Goal: Communication & Community: Share content

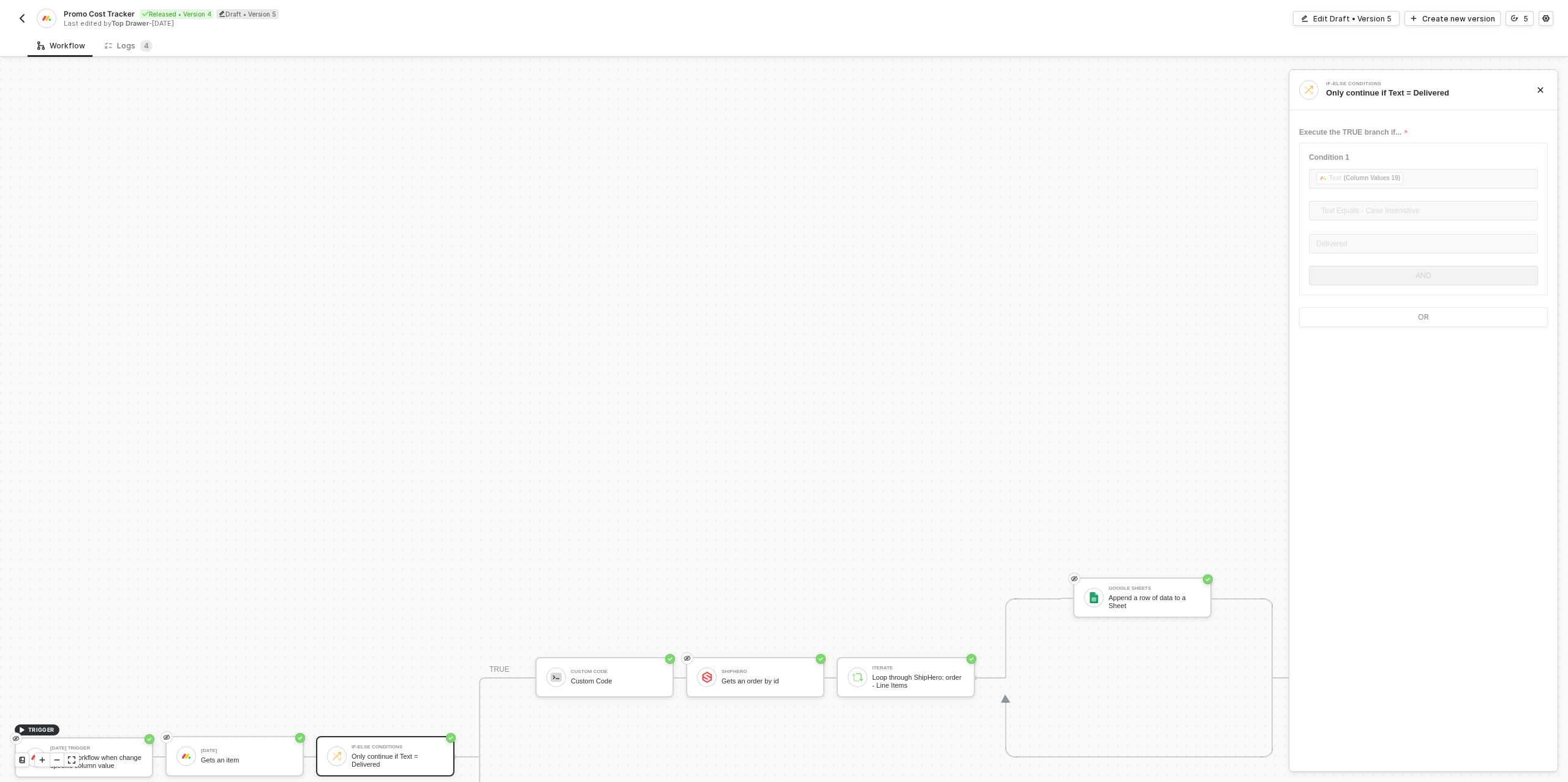
scroll to position [348, 0]
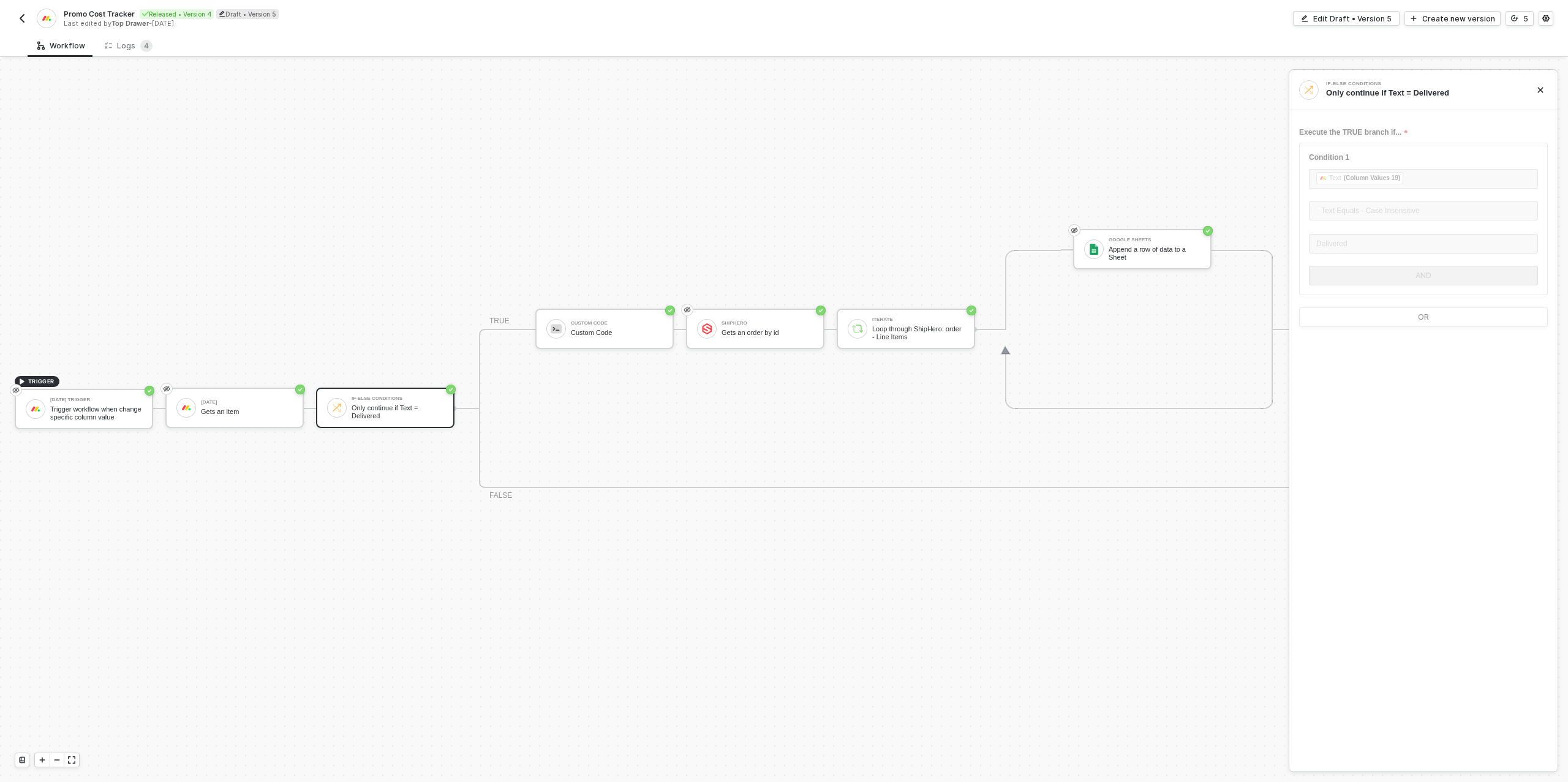
click at [25, 16] on img "button" at bounding box center [22, 18] width 10 height 10
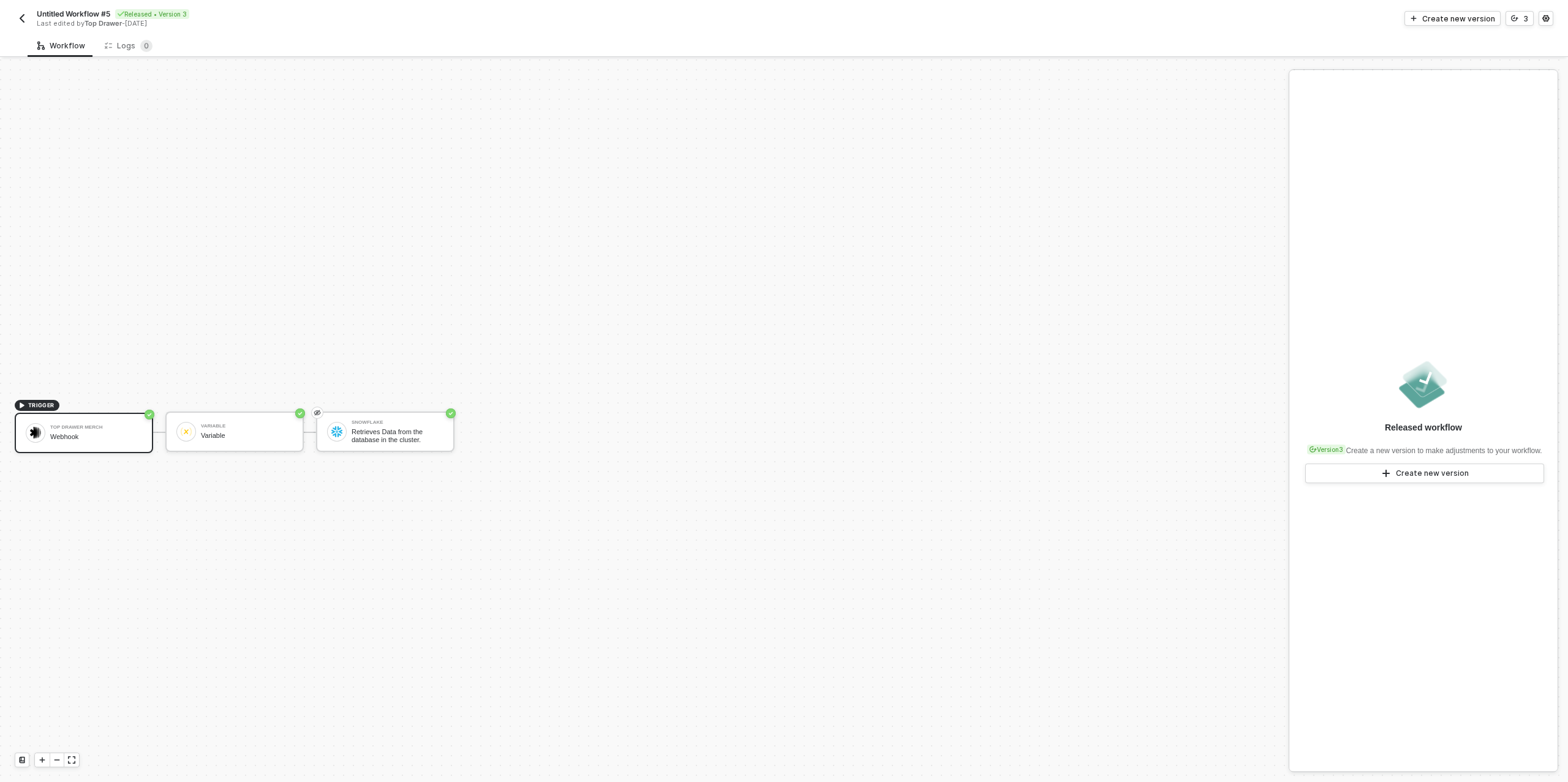
scroll to position [22, 0]
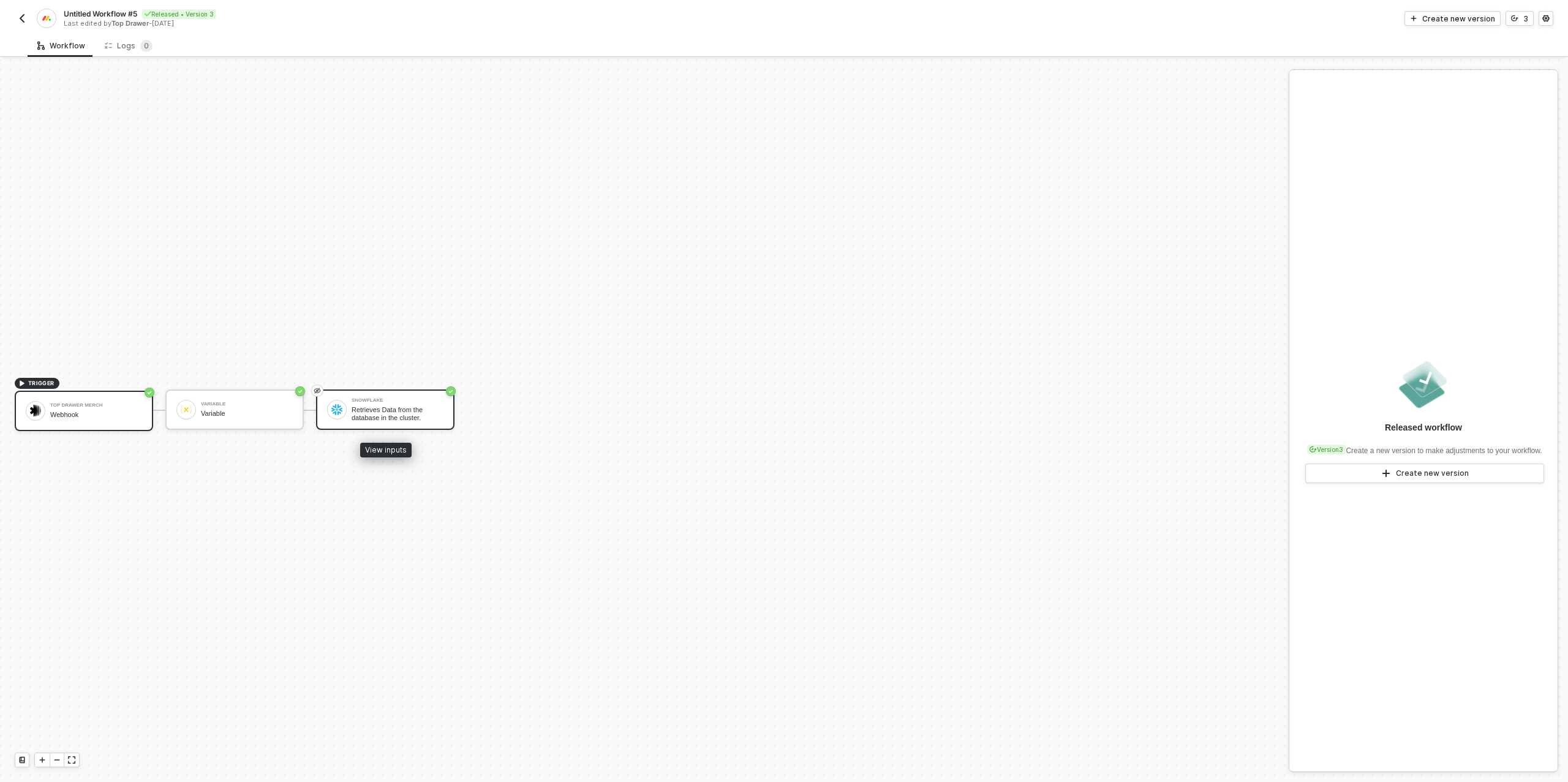
click at [408, 416] on div "Retrieves Data from the database in the cluster." at bounding box center [398, 413] width 92 height 16
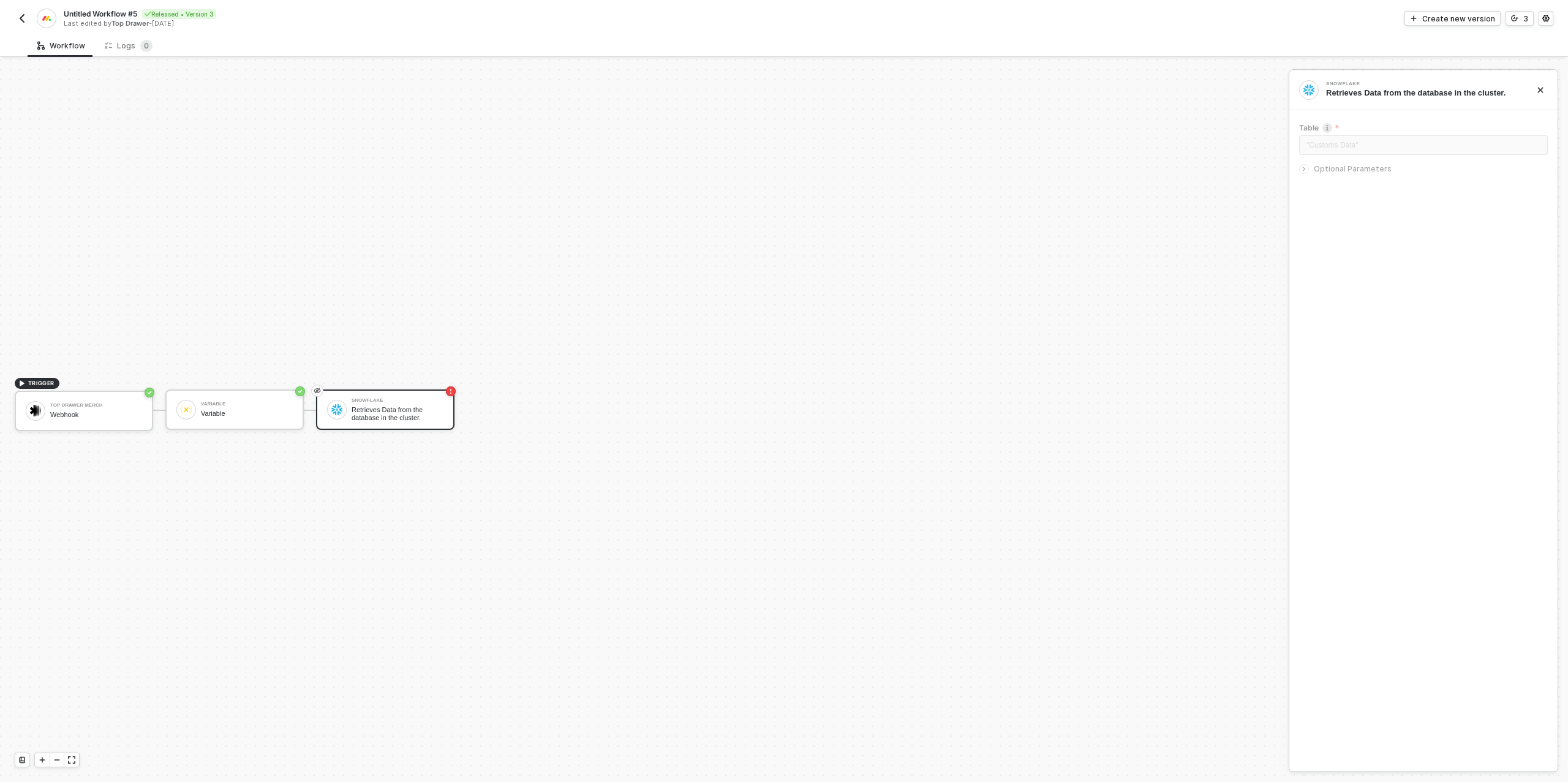
click at [25, 16] on img "button" at bounding box center [22, 18] width 10 height 10
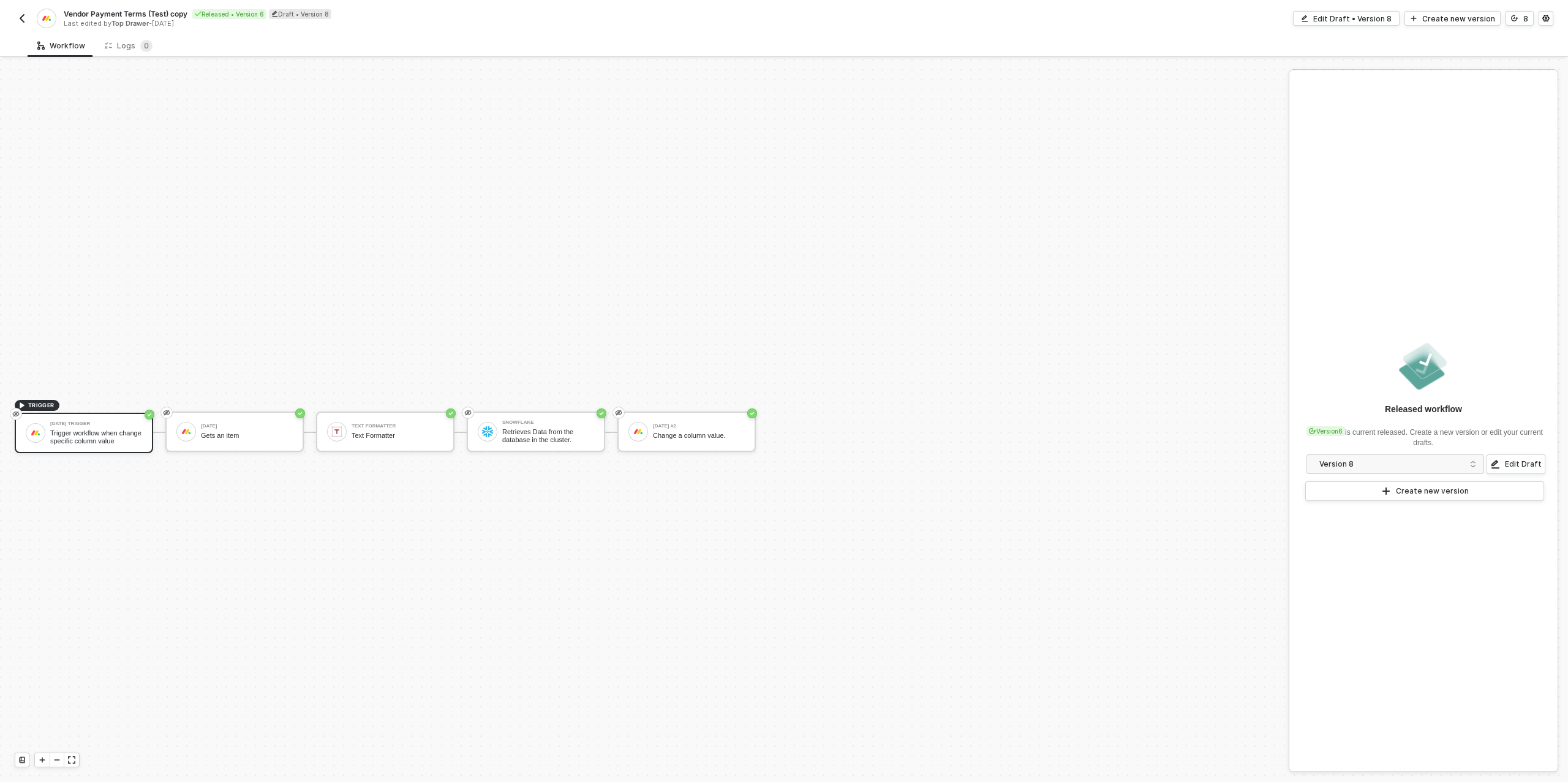
scroll to position [22, 0]
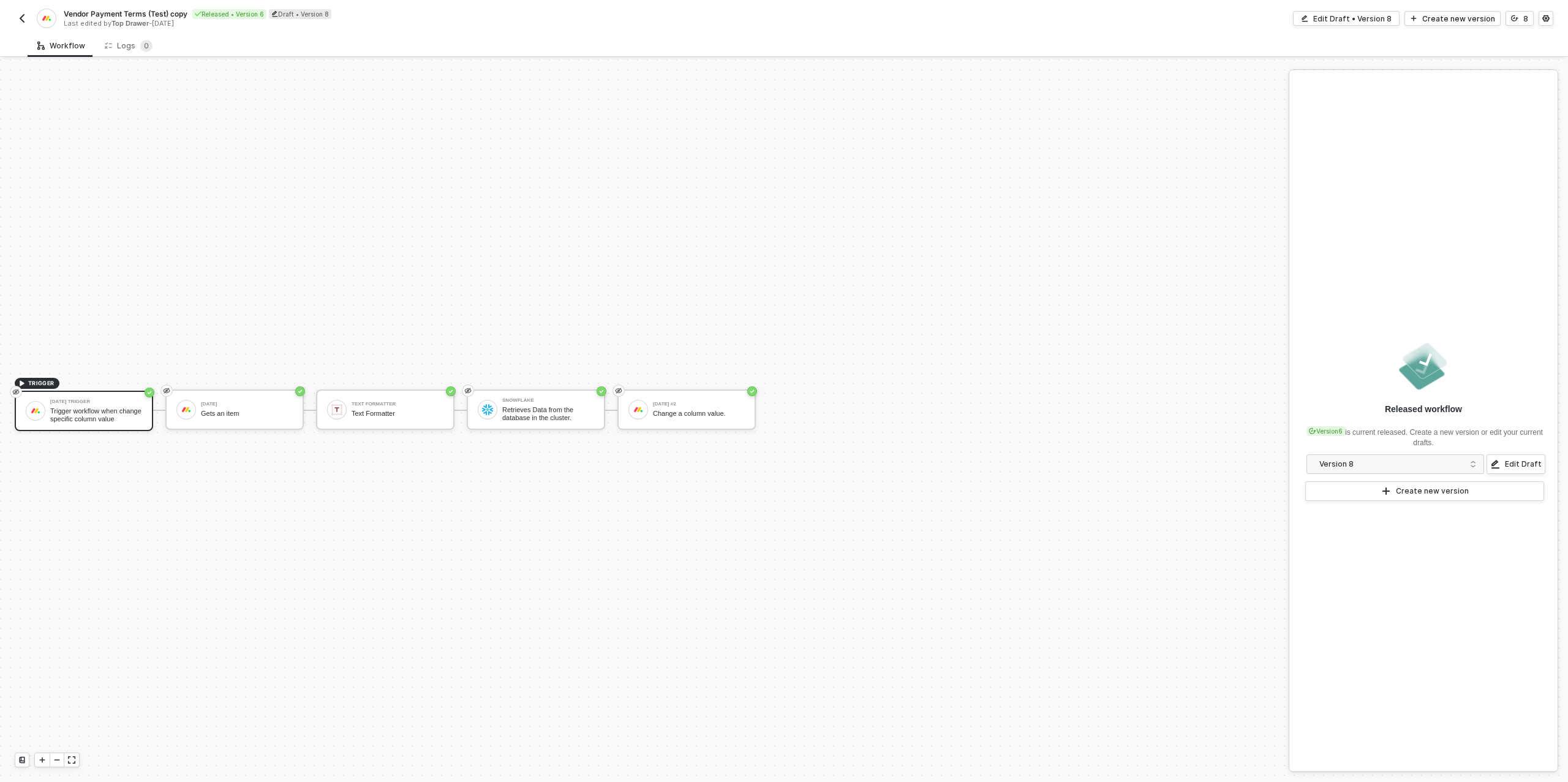
click at [25, 20] on img "button" at bounding box center [22, 18] width 10 height 10
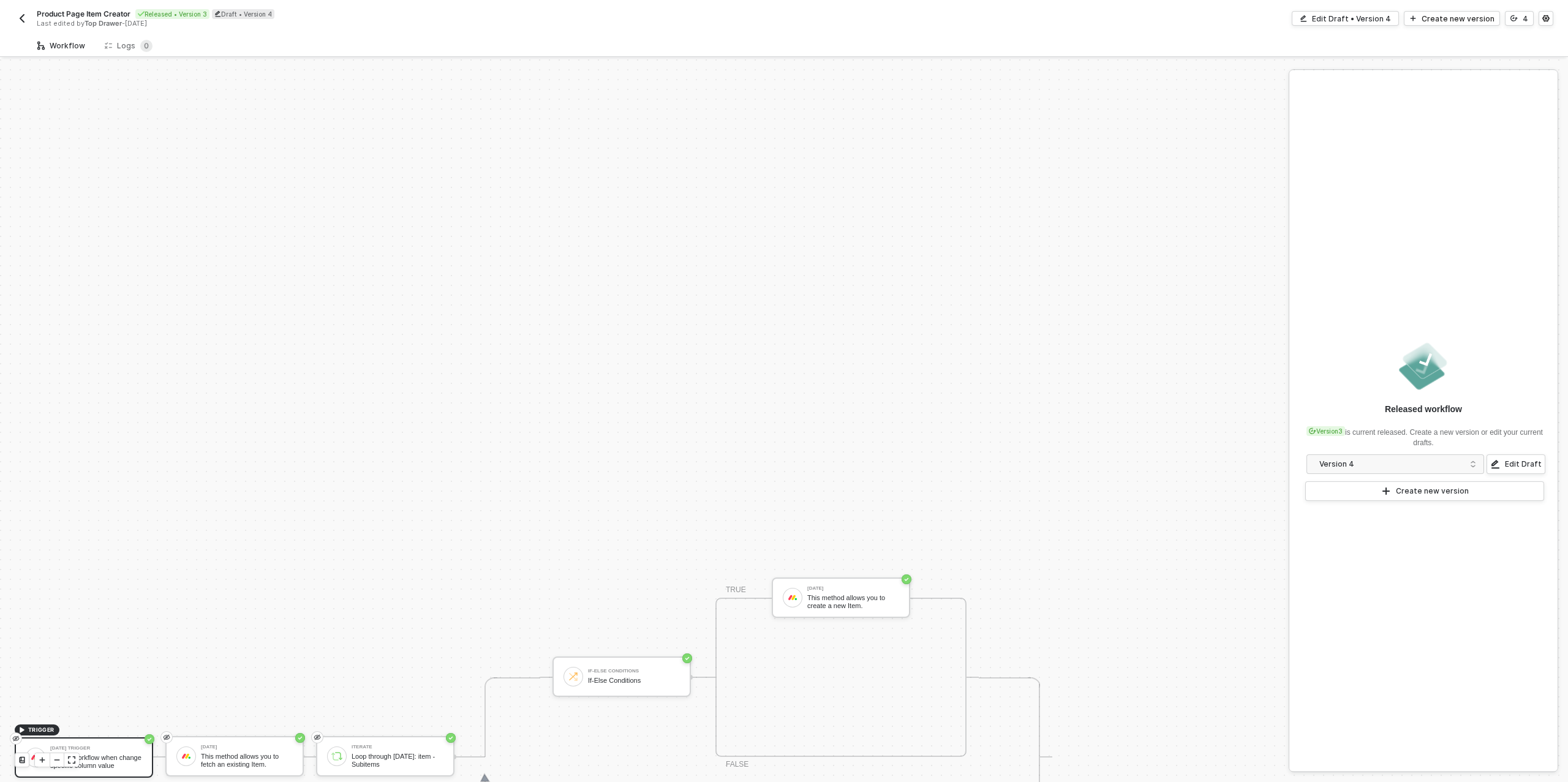
scroll to position [348, 0]
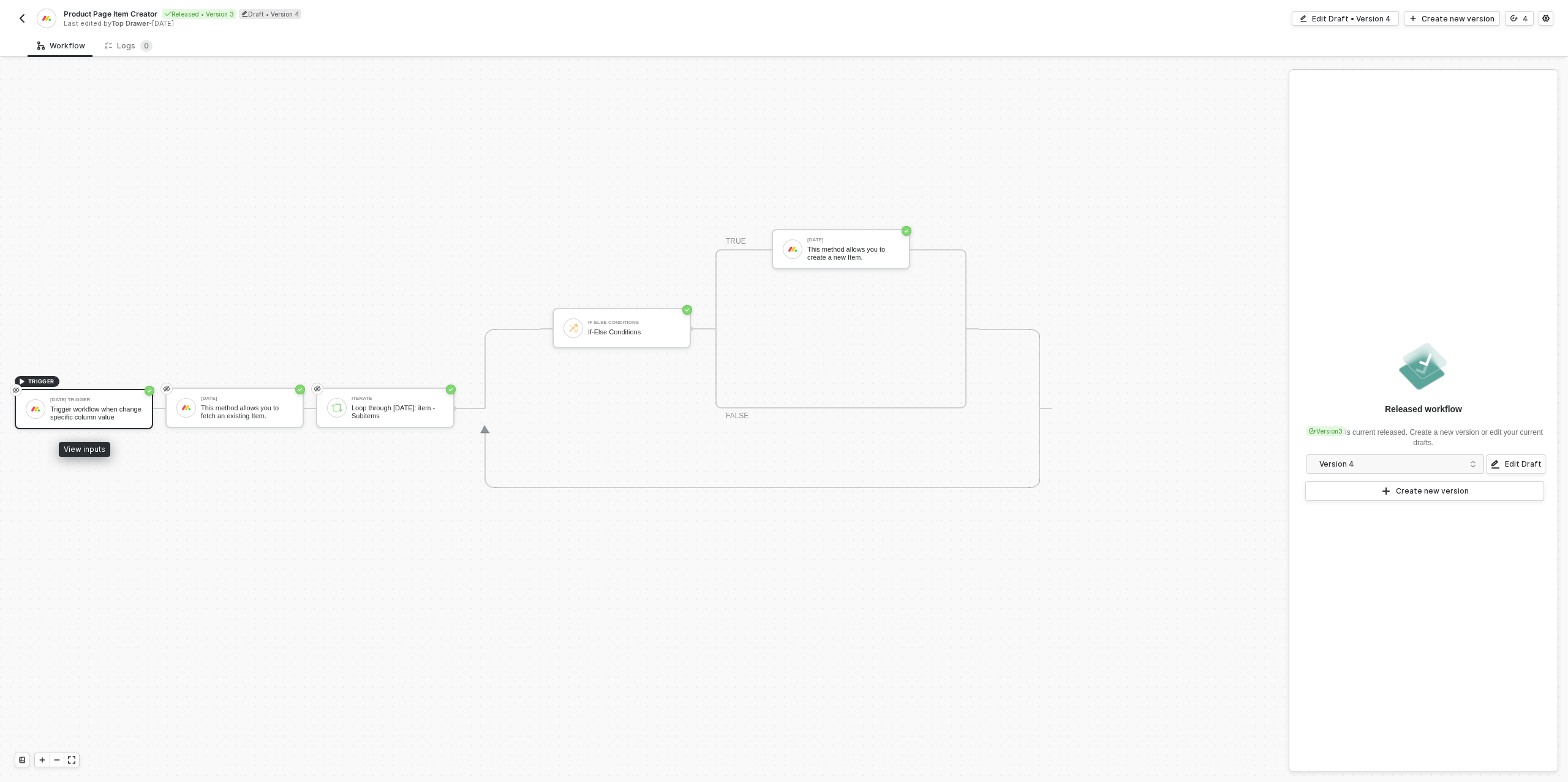
click at [115, 412] on div "Trigger workflow when change specific column value" at bounding box center [96, 413] width 92 height 16
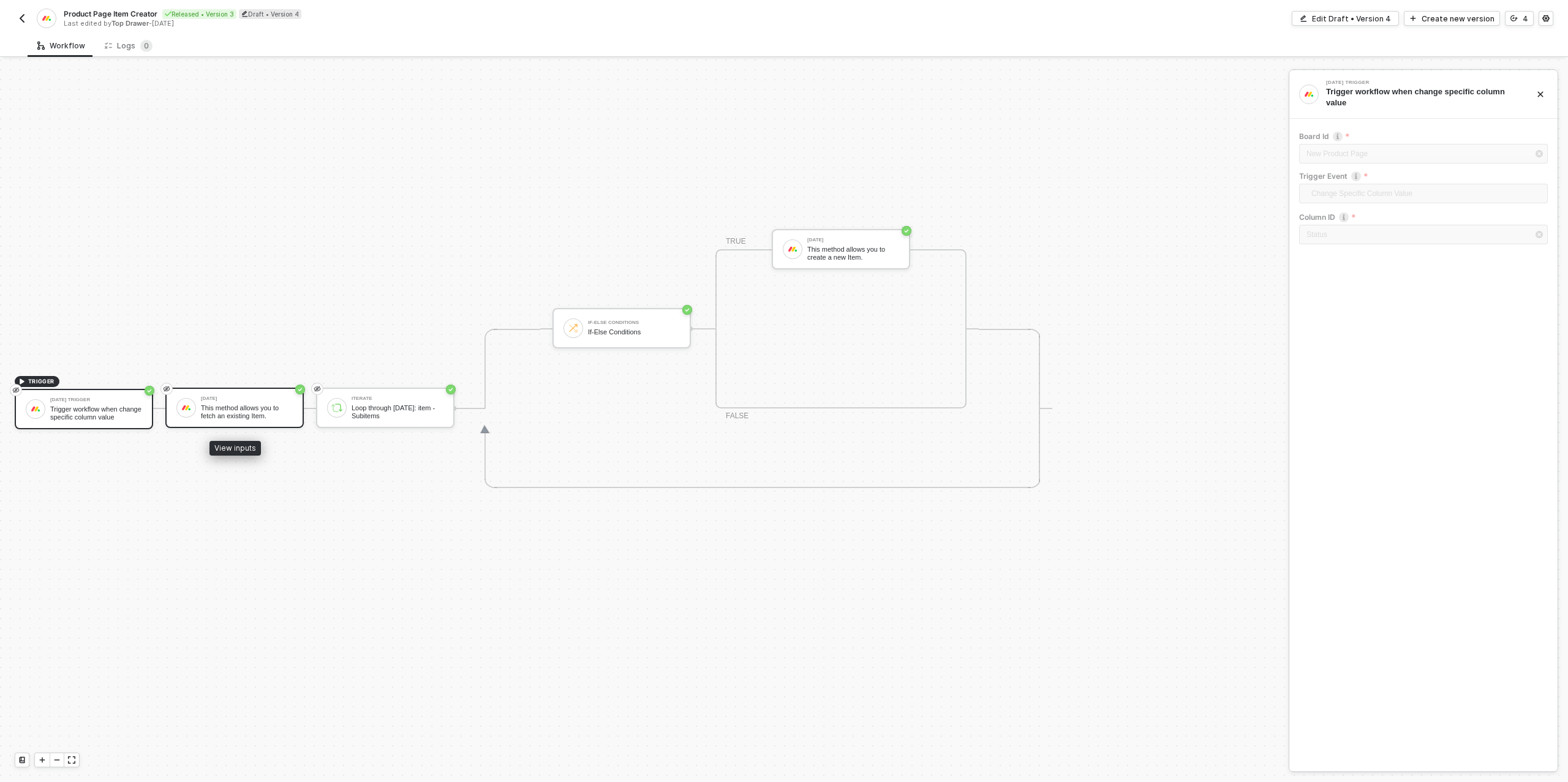
click at [255, 408] on div "This method allows you to fetch an existing Item." at bounding box center [247, 411] width 92 height 16
click at [18, 17] on img "button" at bounding box center [22, 18] width 10 height 10
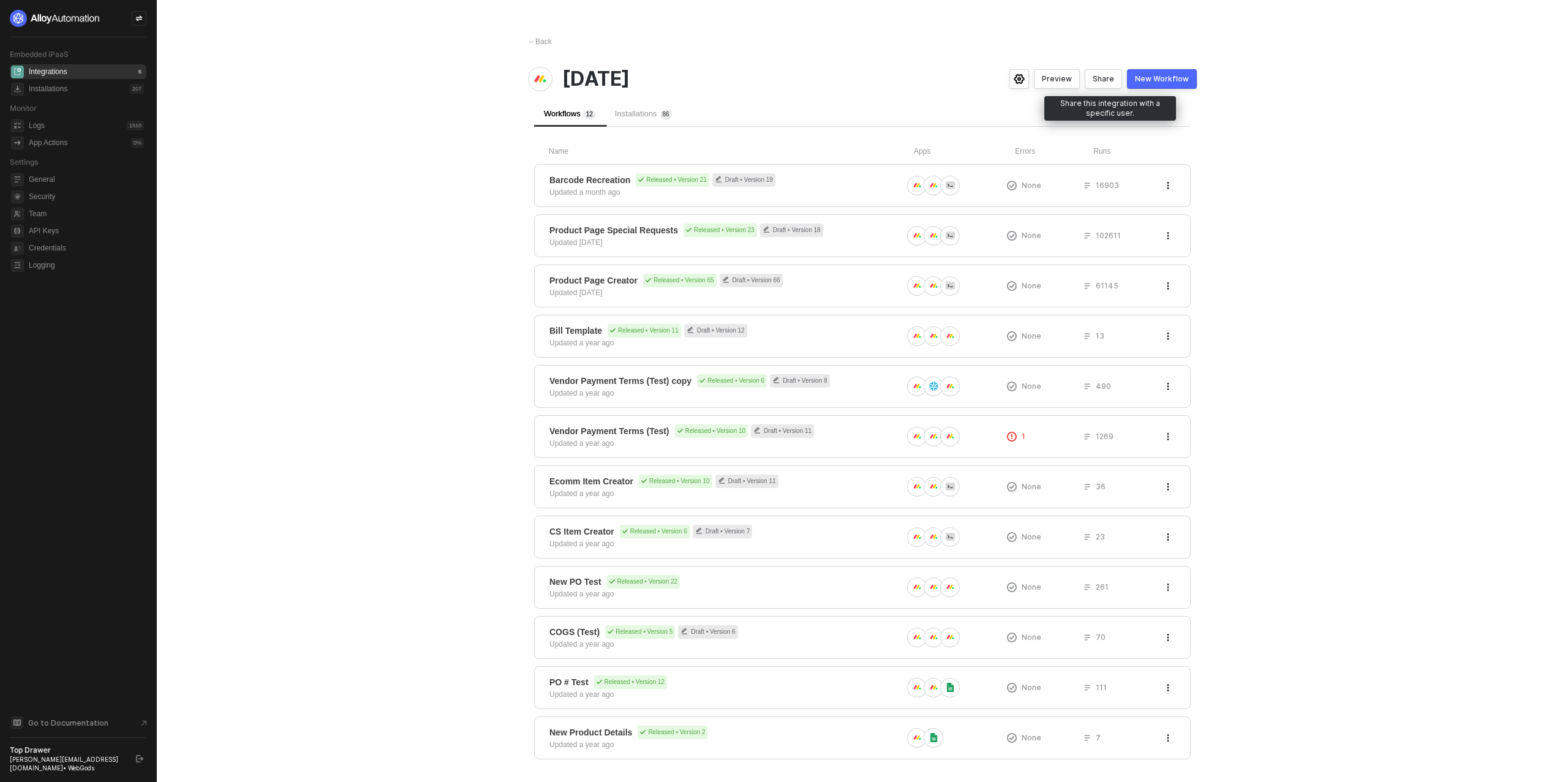
click at [1113, 82] on div "Share" at bounding box center [1104, 79] width 21 height 10
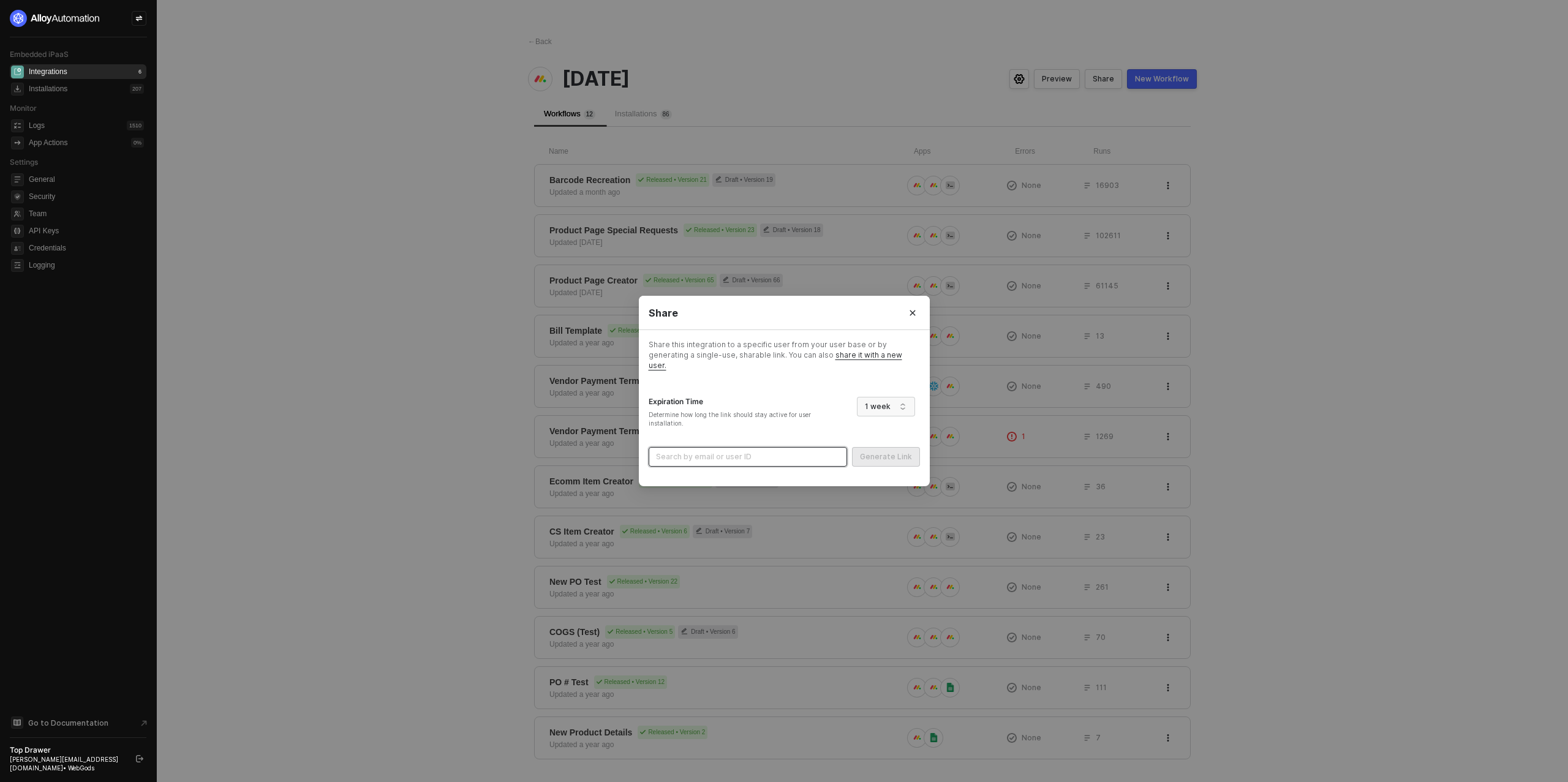
click at [706, 458] on input "search" at bounding box center [748, 457] width 184 height 18
type input "btsm"
click at [696, 475] on div "[PERSON_NAME][EMAIL_ADDRESS][DOMAIN_NAME] (6511d42edba68d63f90d319f)" at bounding box center [748, 479] width 178 height 11
click at [882, 452] on div "Generate Link" at bounding box center [886, 457] width 52 height 10
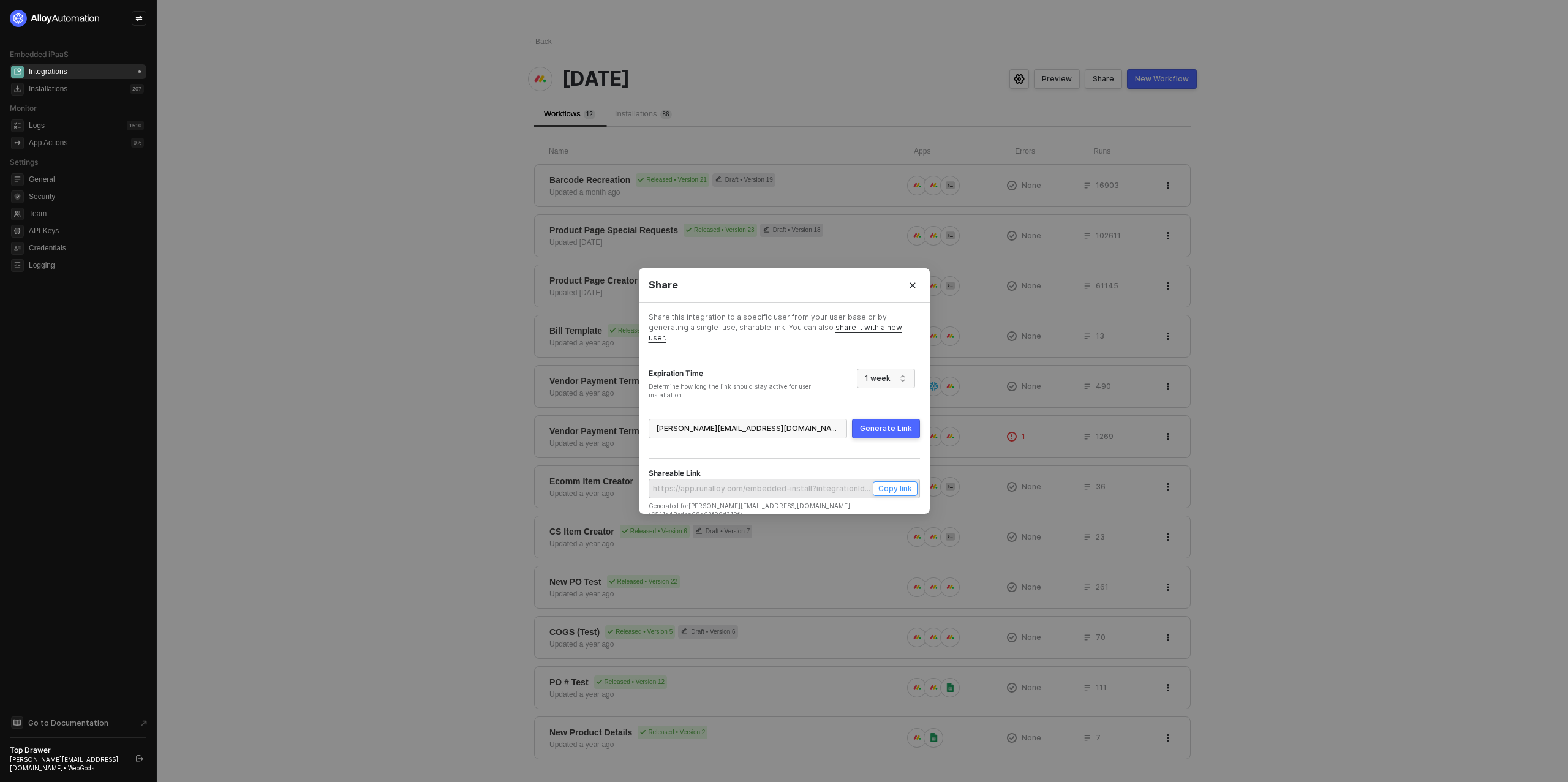
click at [905, 489] on button "Copy link" at bounding box center [895, 489] width 45 height 15
click at [914, 289] on icon "Close" at bounding box center [913, 285] width 7 height 7
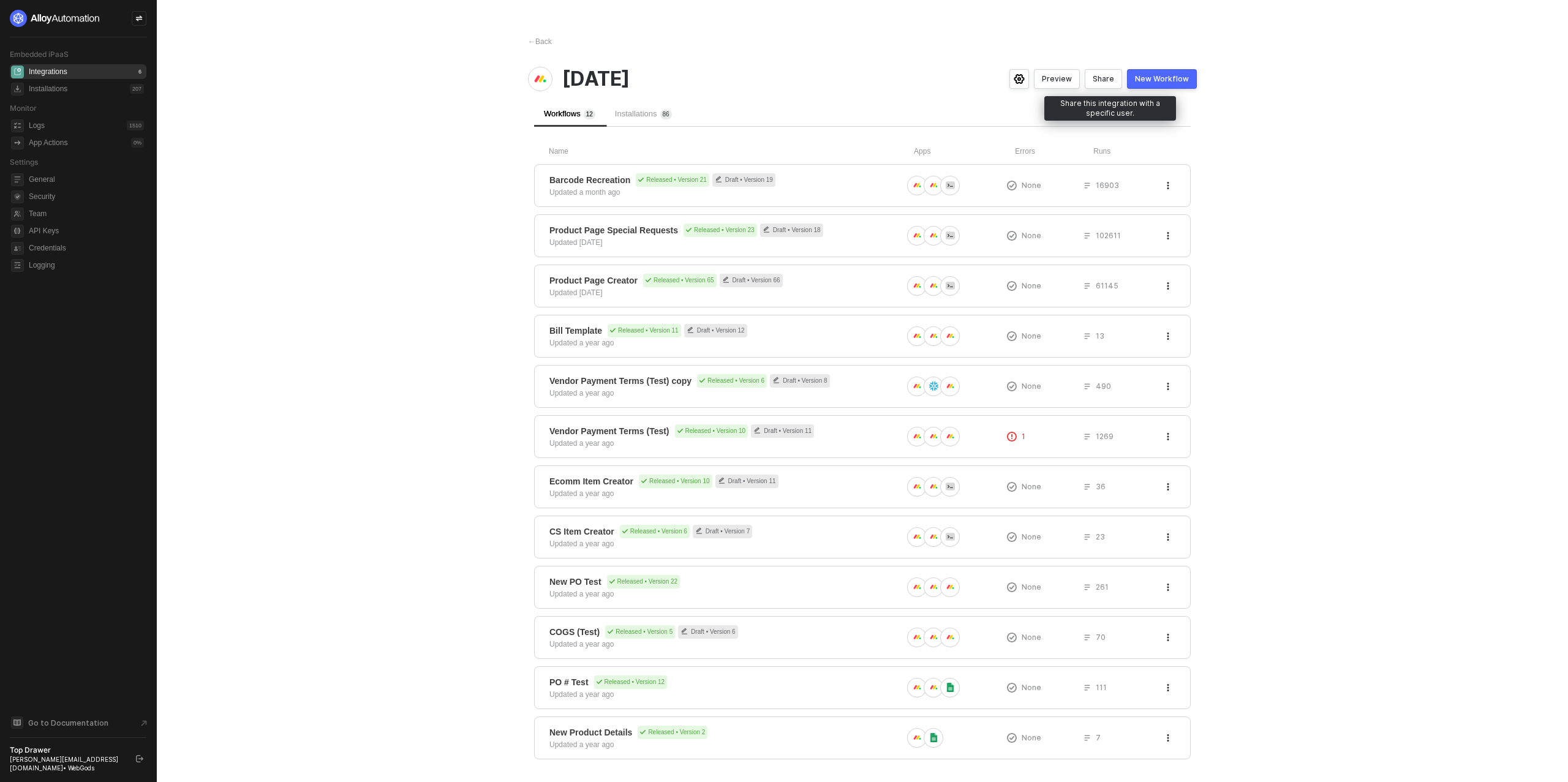
click at [1113, 78] on div "Share" at bounding box center [1104, 79] width 21 height 10
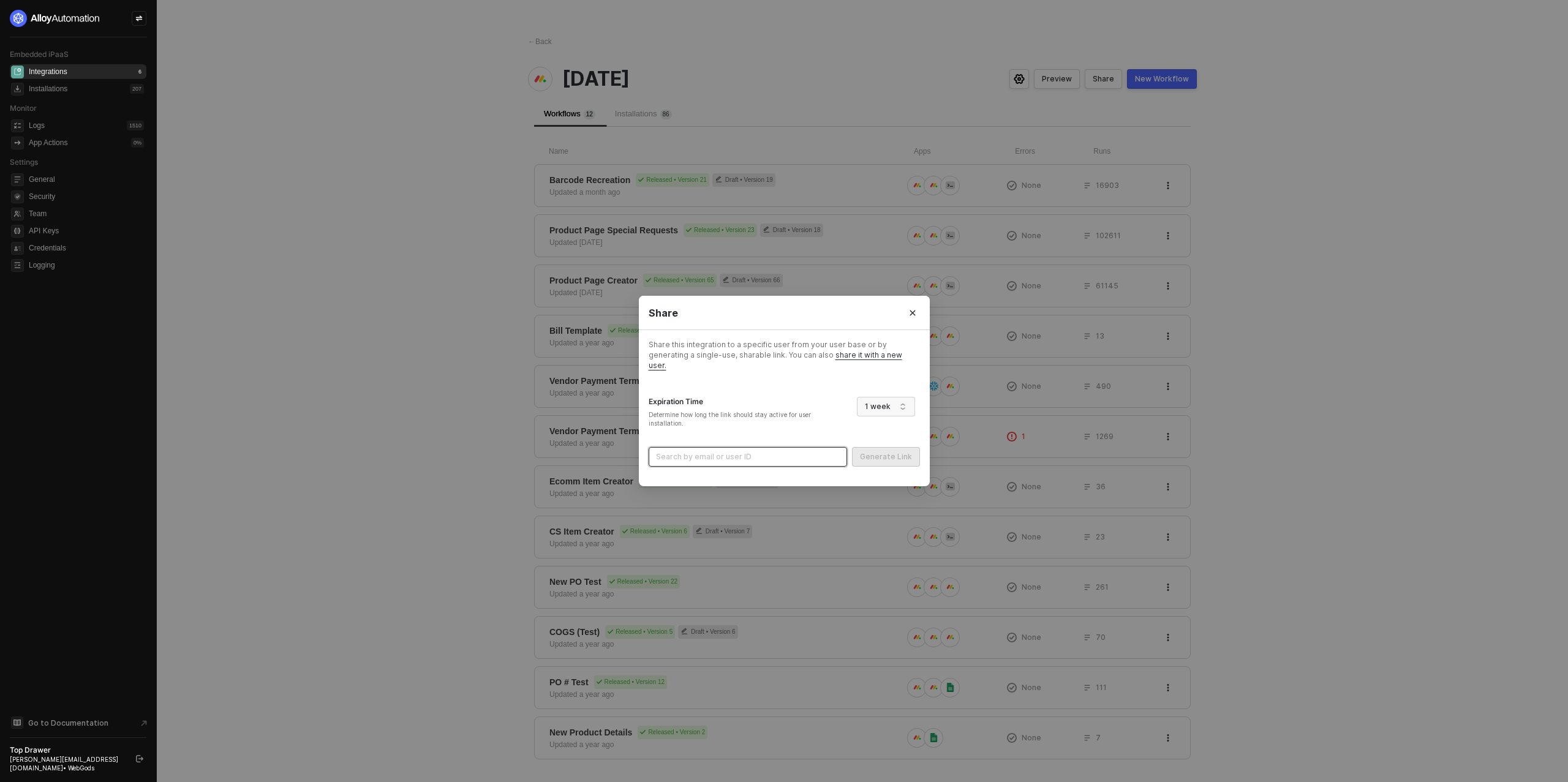
click at [719, 448] on input "search" at bounding box center [748, 457] width 184 height 18
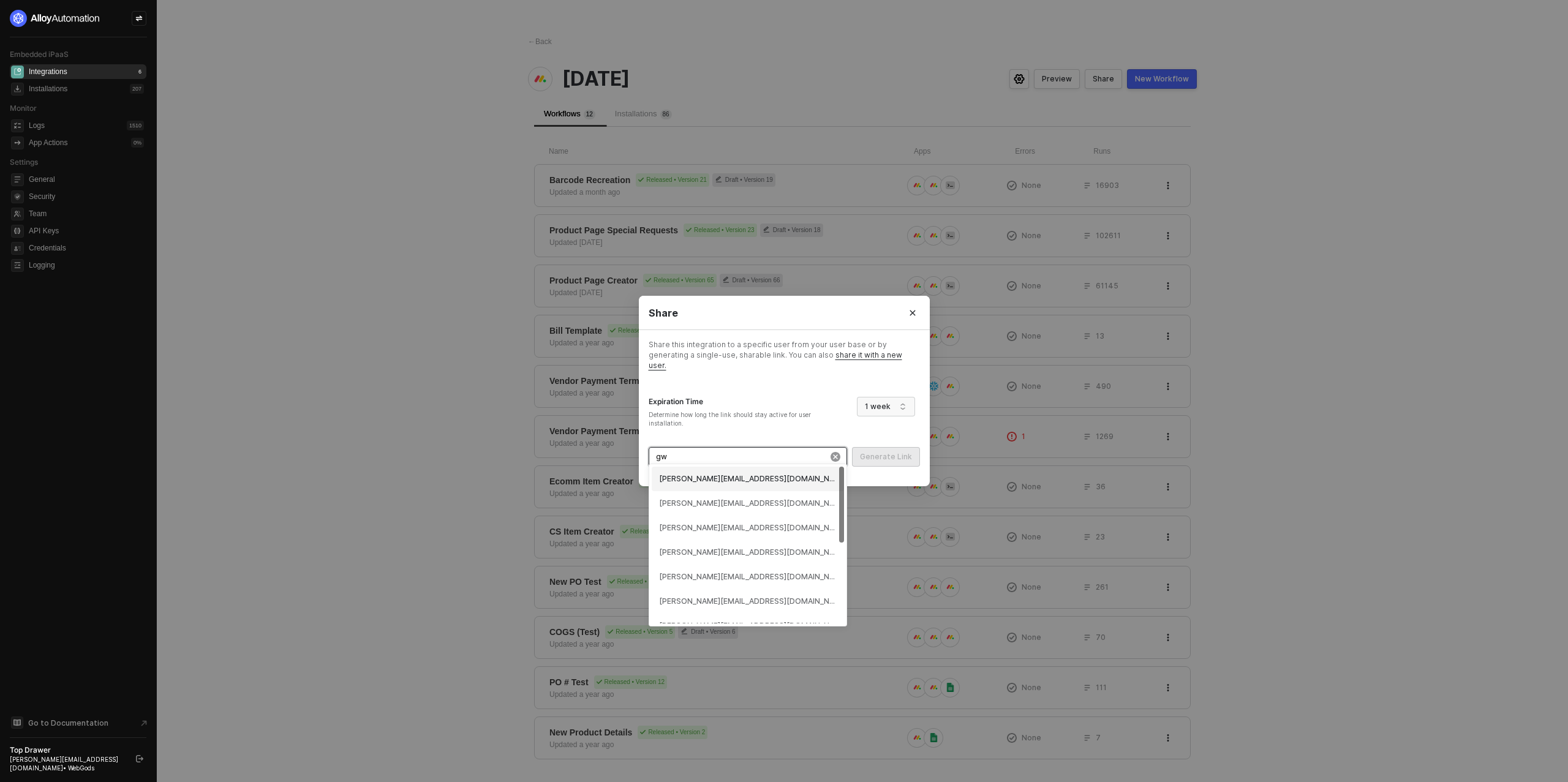
type input "gwn"
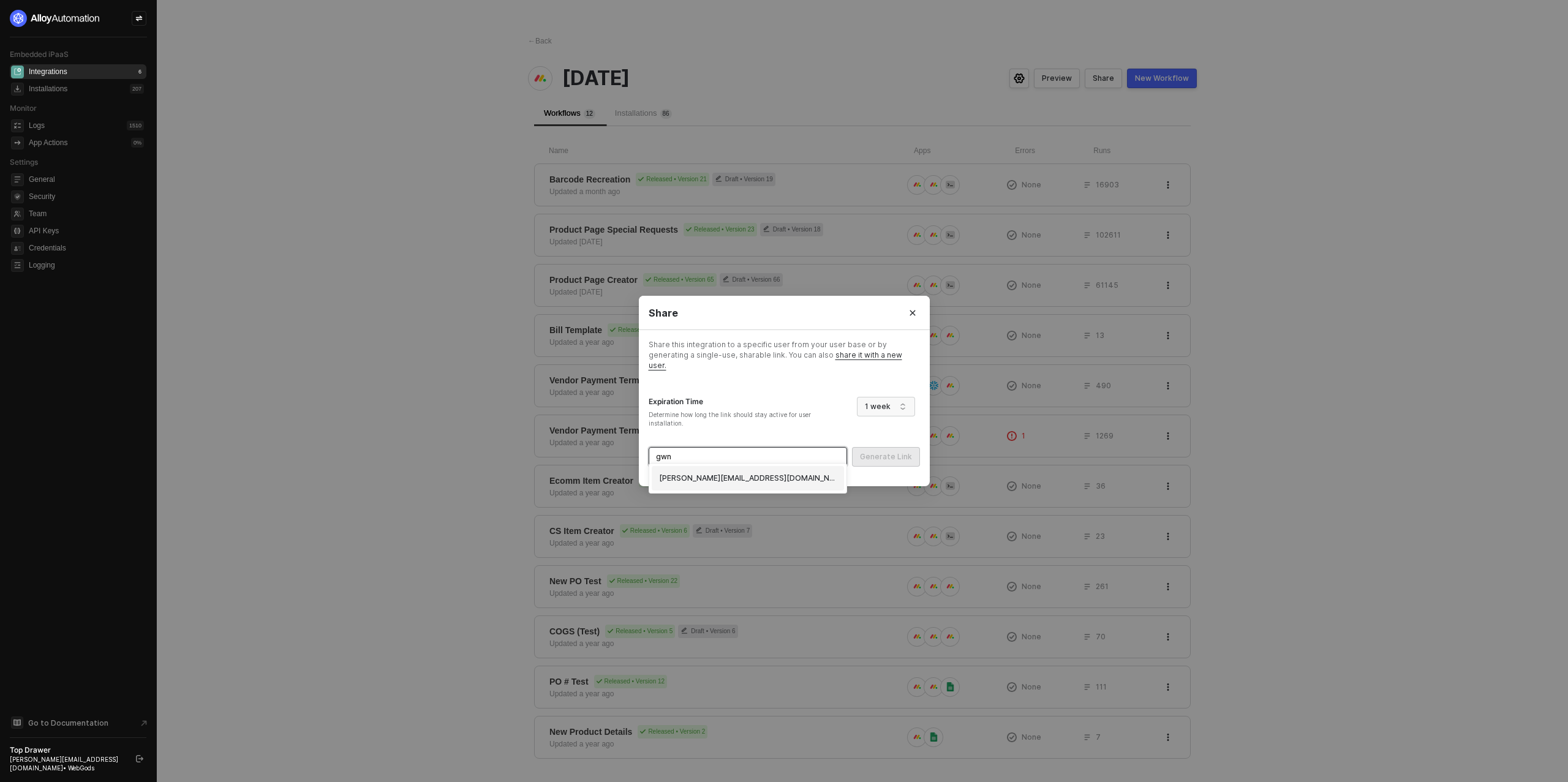
scroll to position [1, 0]
click at [732, 485] on div "ian+gwn@topdrawermerch.com (65ef40dccec4ab3ad8ac650b)" at bounding box center [748, 478] width 193 height 25
click at [880, 452] on div "Generate Link" at bounding box center [886, 457] width 52 height 10
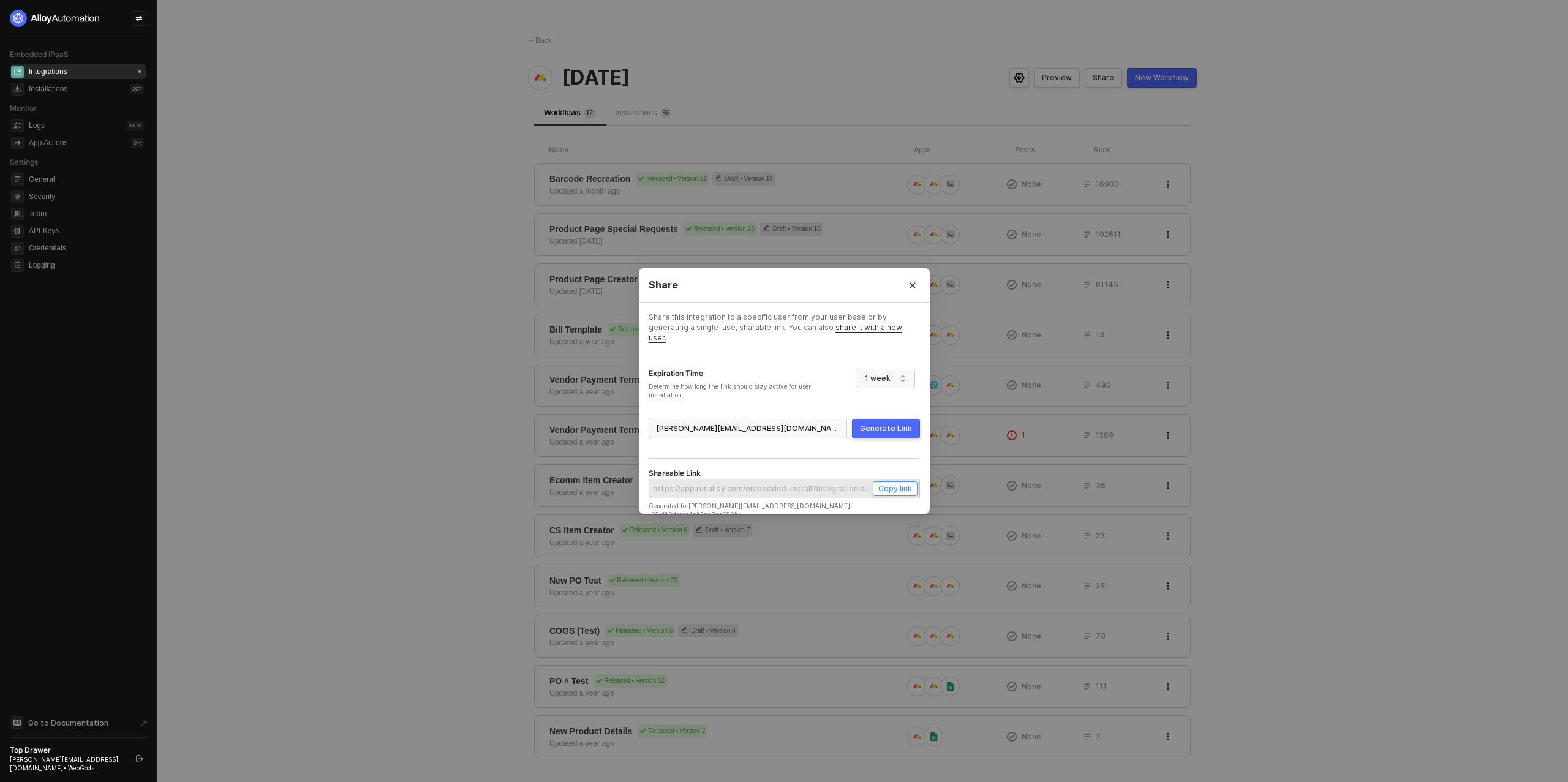
click at [907, 484] on div "Copy link" at bounding box center [895, 488] width 34 height 11
click at [912, 289] on icon "Close" at bounding box center [913, 285] width 7 height 7
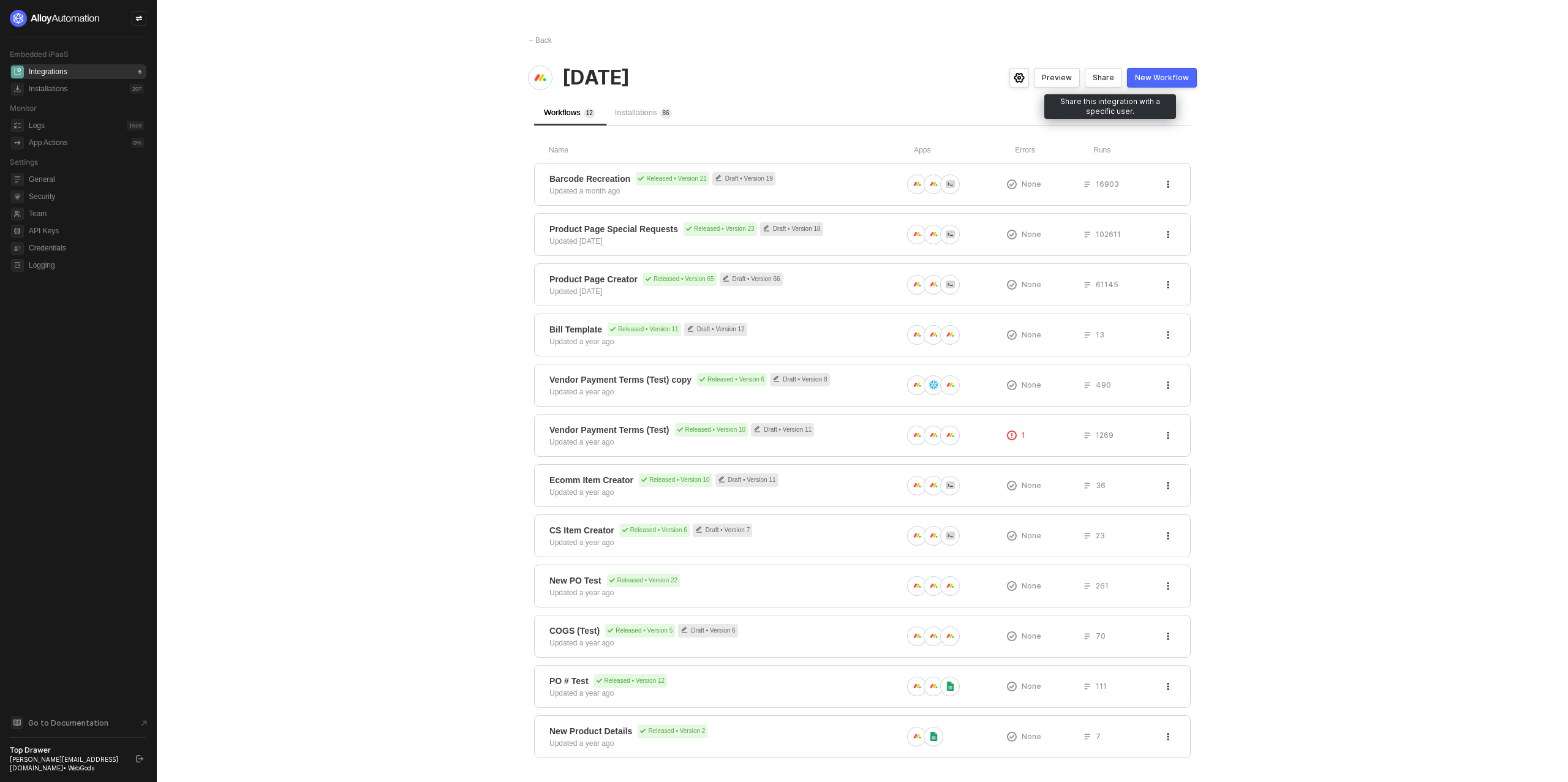
click at [1114, 80] on div "Share" at bounding box center [1104, 78] width 21 height 10
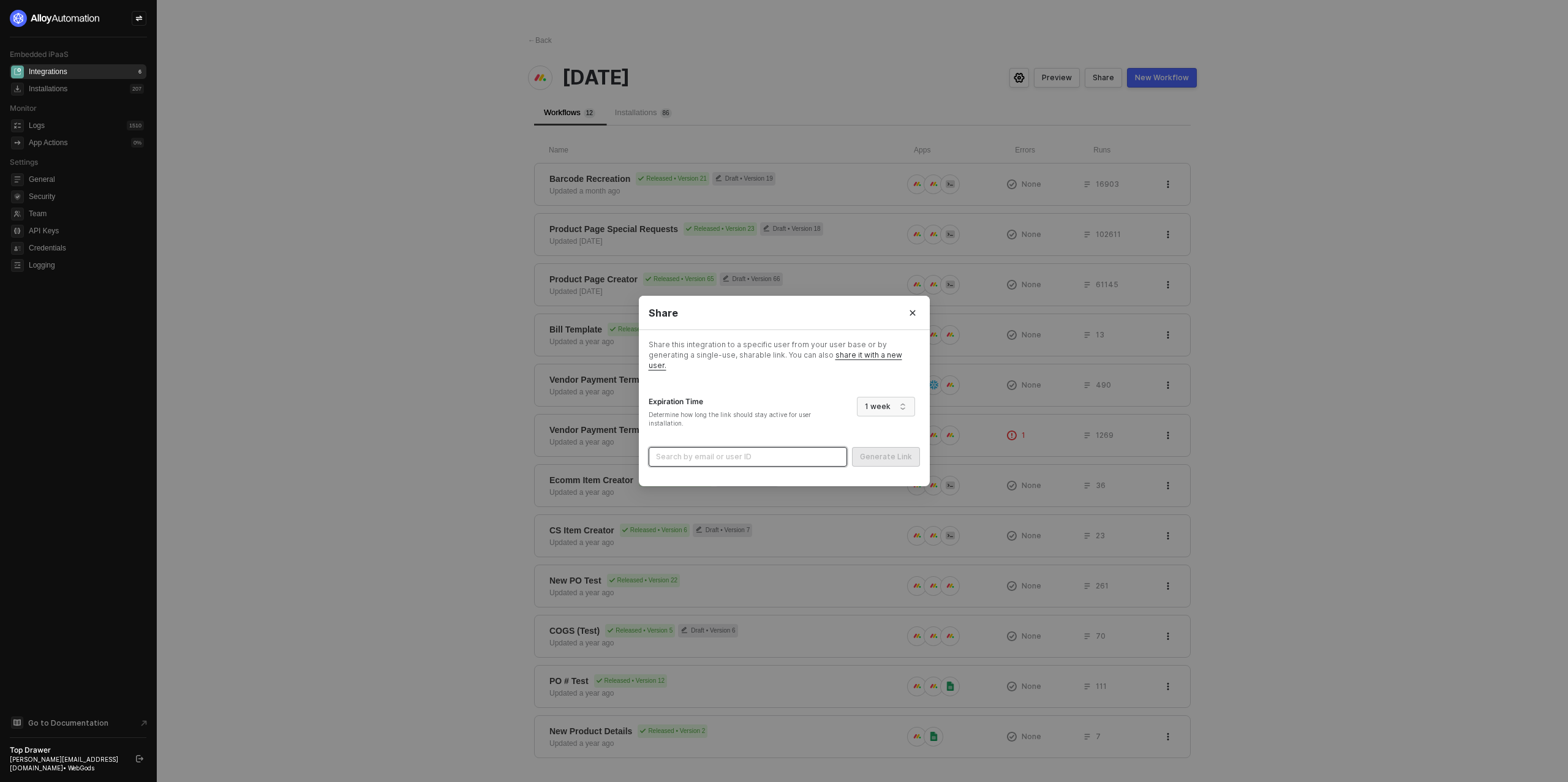
click at [701, 449] on input "search" at bounding box center [748, 457] width 184 height 18
type input "dabin"
click at [689, 483] on div "ian+dabin@topdrawermerch.com (658490e1abb238d62548c781)" at bounding box center [748, 479] width 178 height 11
click at [884, 452] on div "Generate Link" at bounding box center [886, 457] width 52 height 10
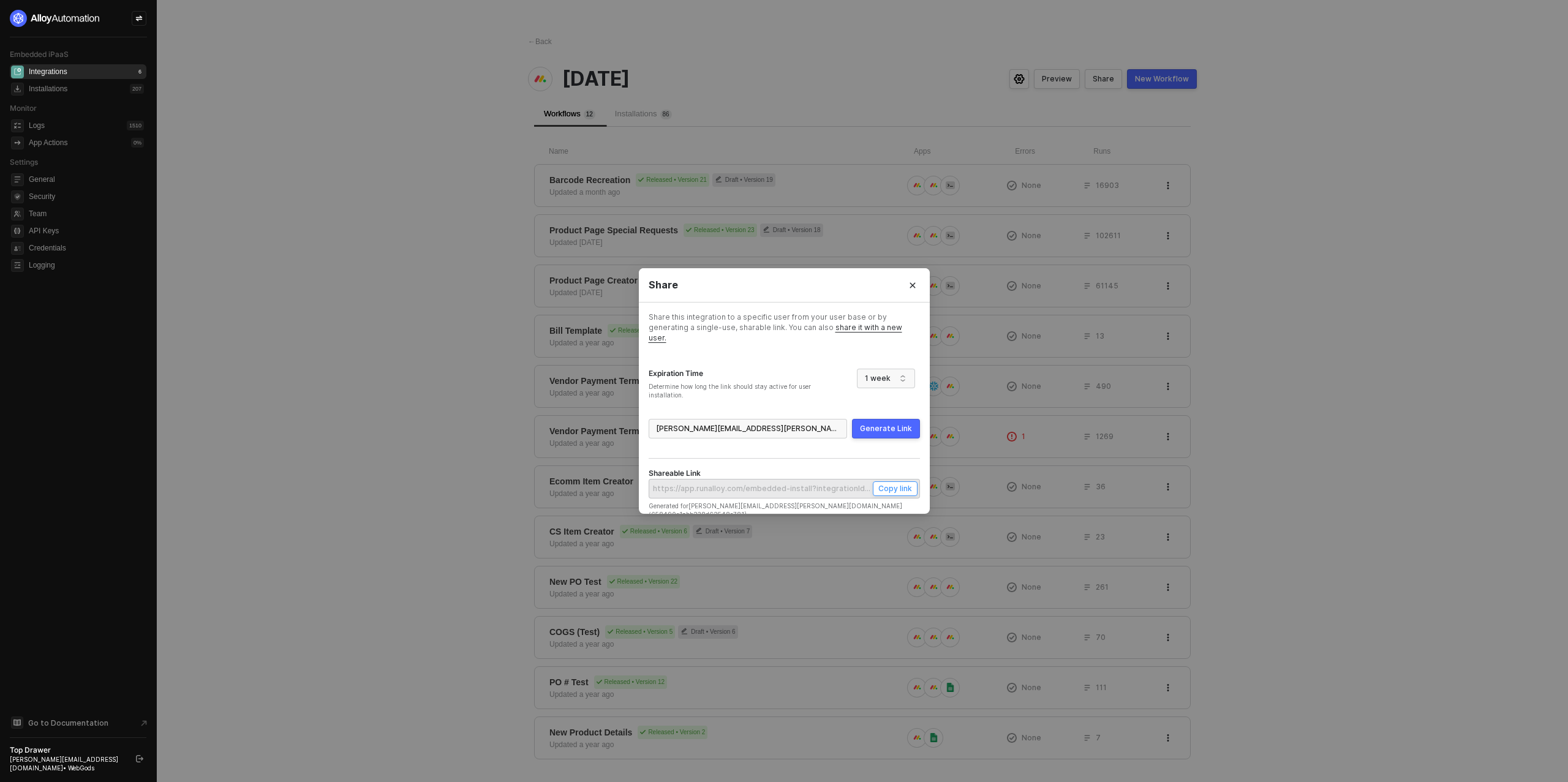
click at [892, 485] on div "Copy link" at bounding box center [895, 488] width 34 height 11
click at [774, 422] on input "search" at bounding box center [748, 429] width 184 height 18
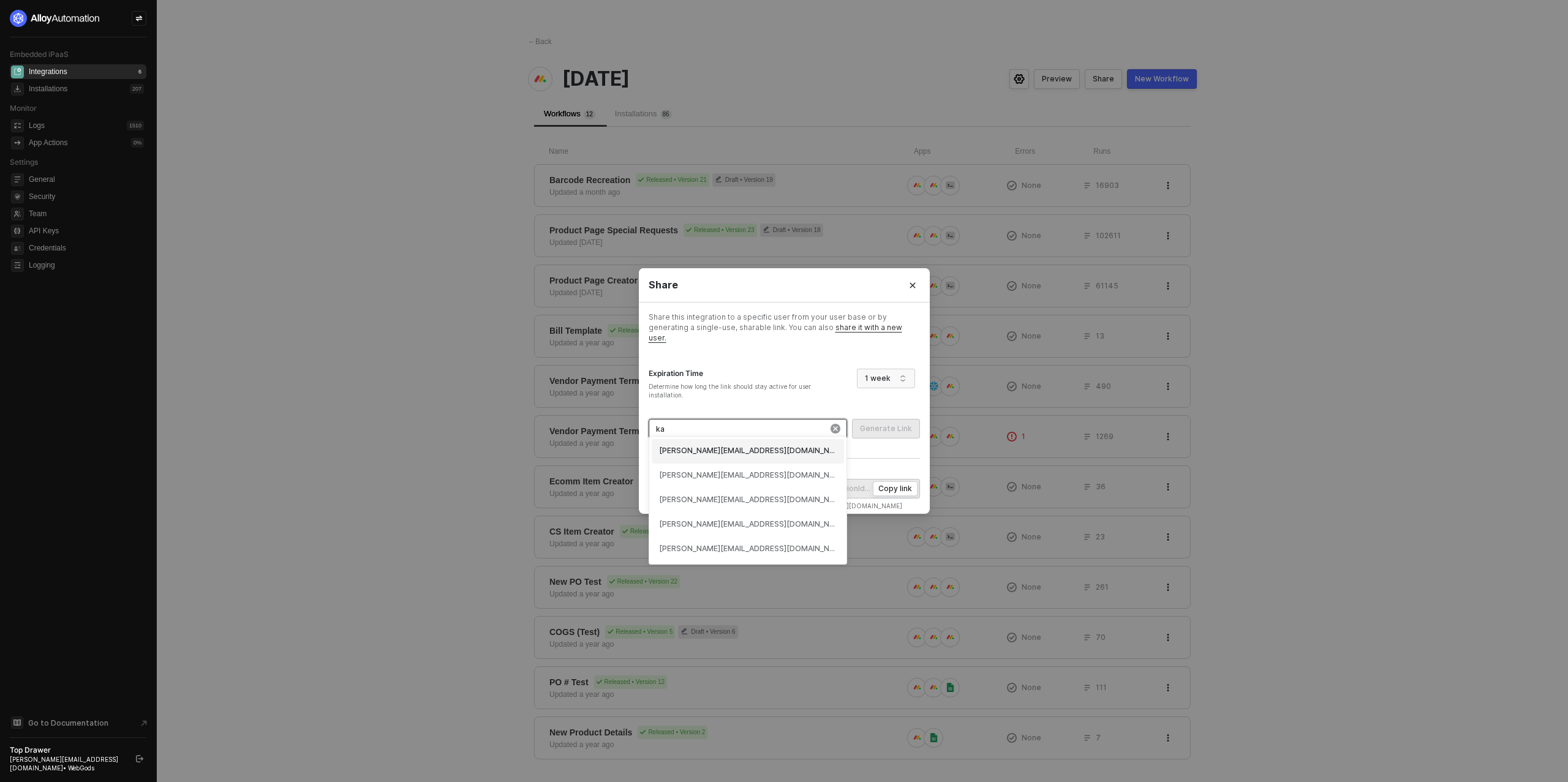
type input "kas"
click at [784, 451] on div "ian+kaskade@topdrawermerch.com (6500e529d681efe1cffb88f6)" at bounding box center [748, 451] width 178 height 11
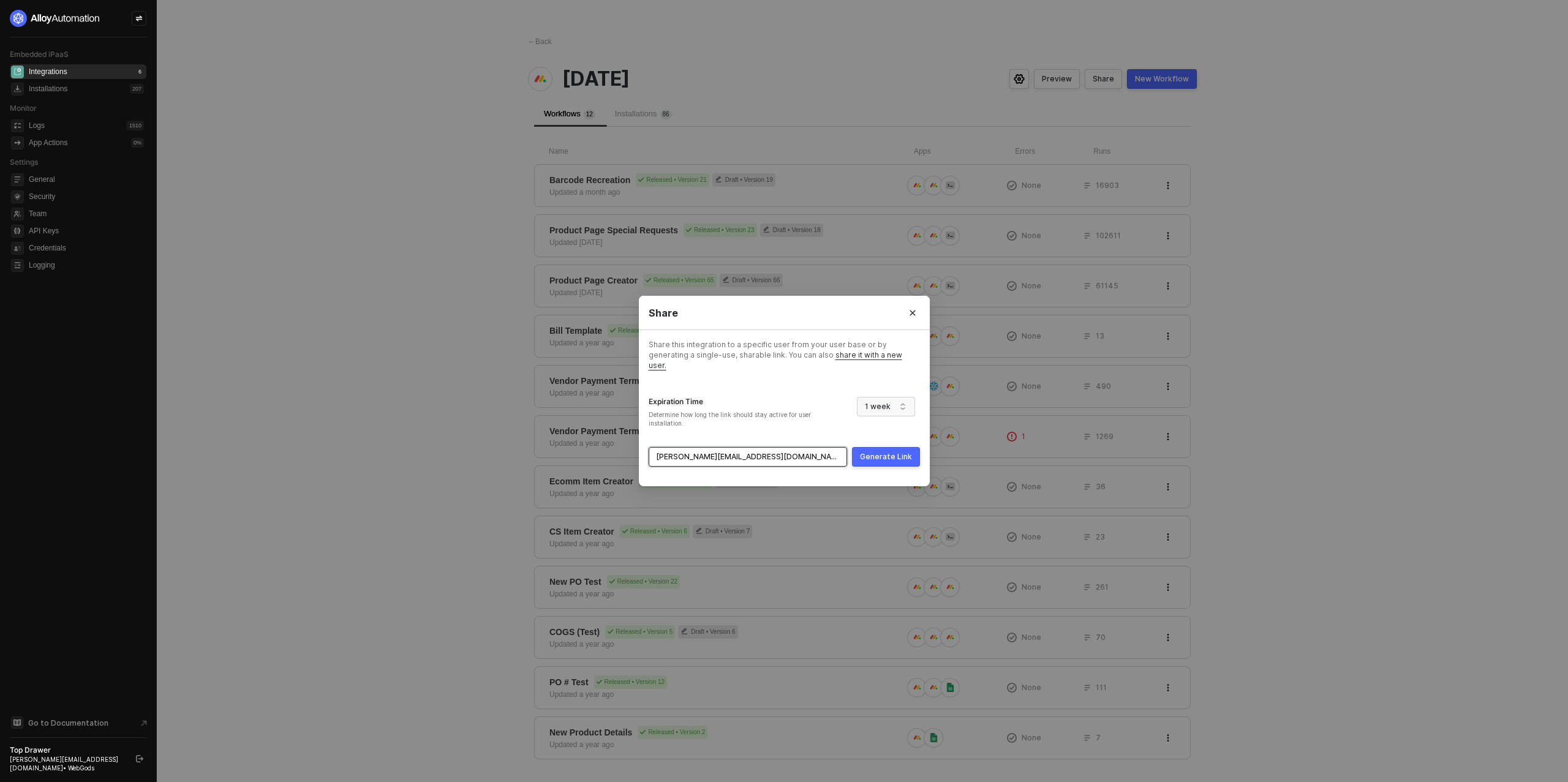
click at [889, 455] on div "Generate Link" at bounding box center [886, 457] width 52 height 10
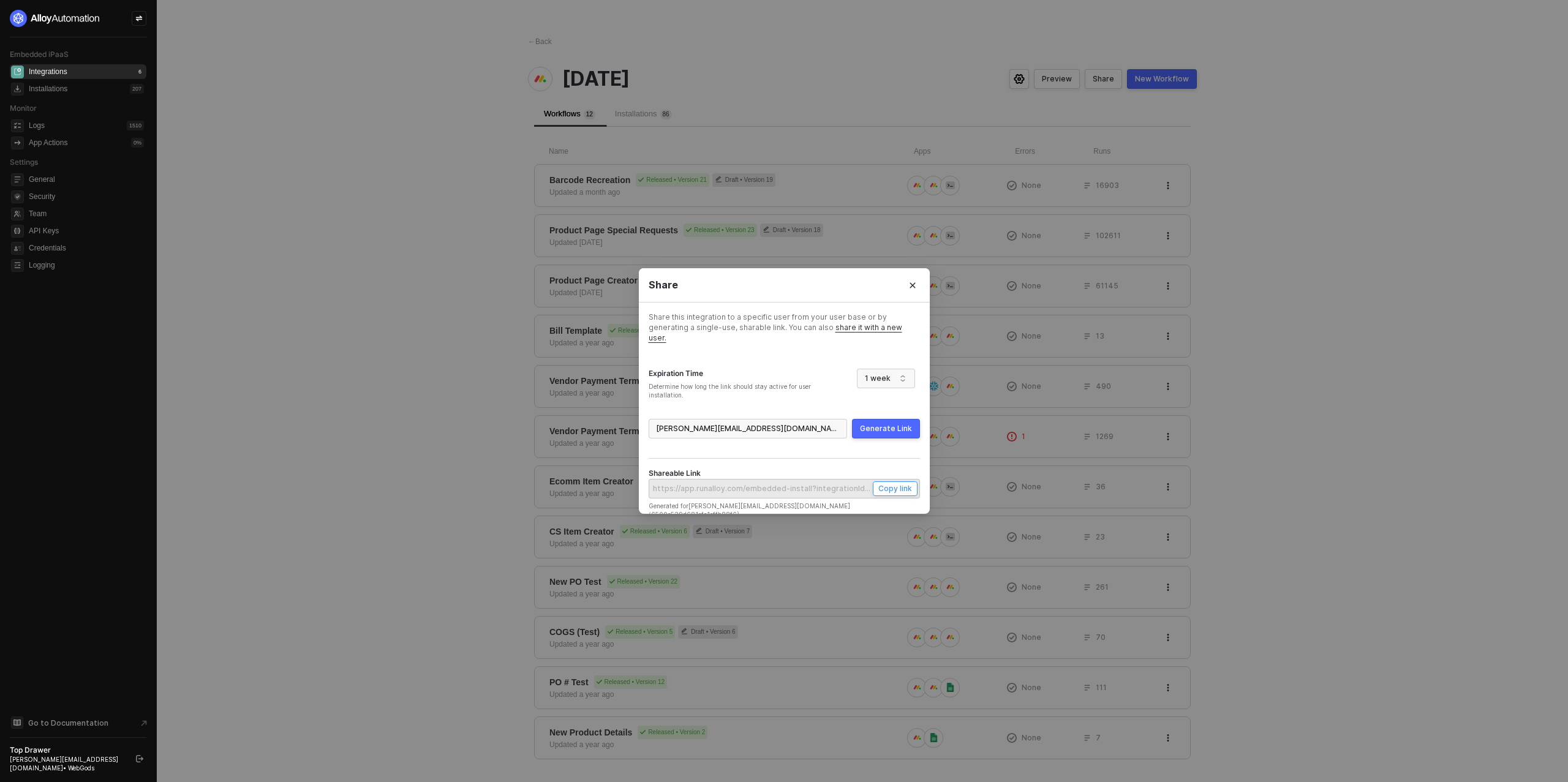
click at [893, 485] on div "Copy link" at bounding box center [895, 488] width 34 height 11
drag, startPoint x: 836, startPoint y: 423, endPoint x: 802, endPoint y: 424, distance: 34.0
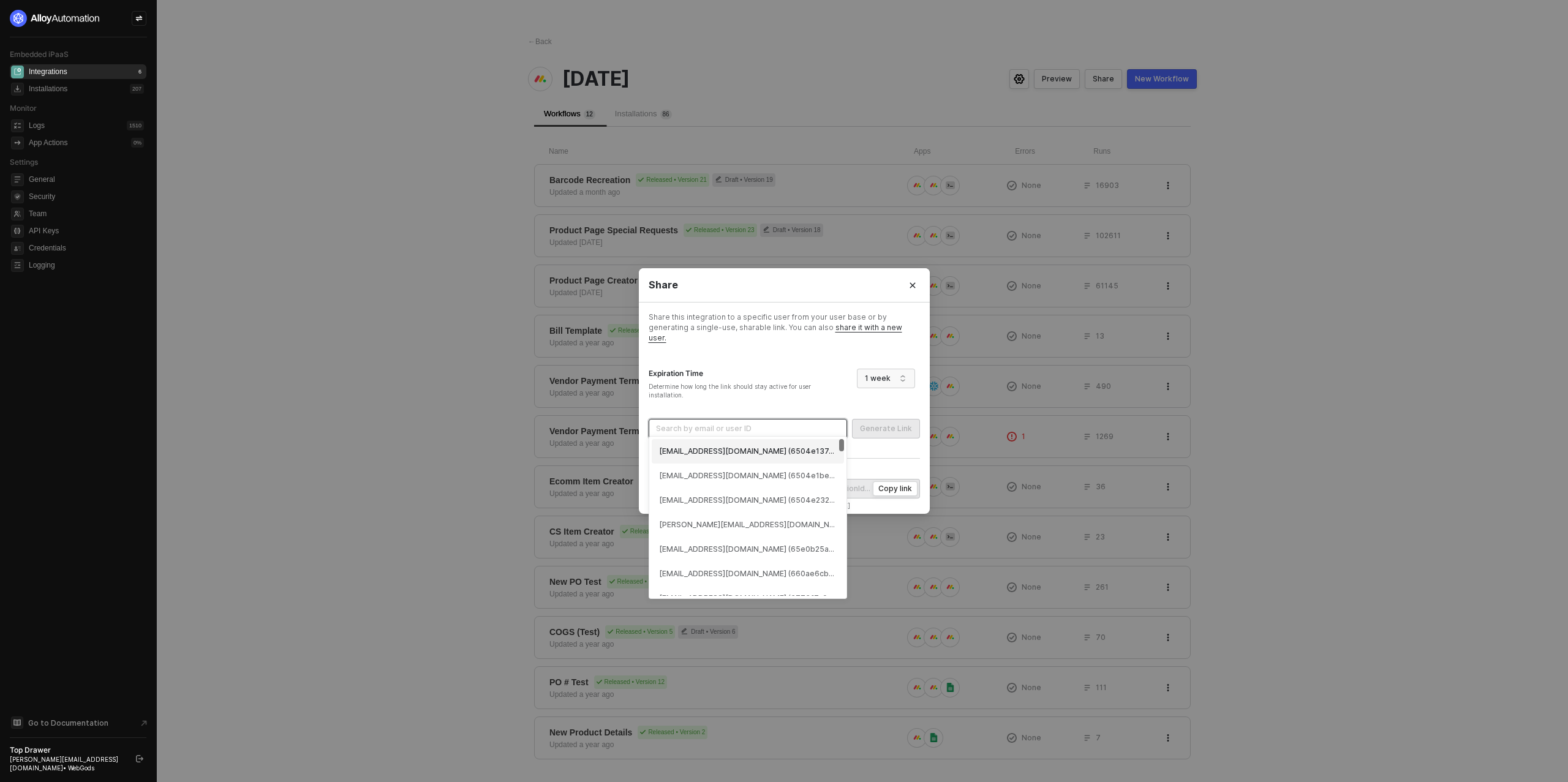
click at [773, 425] on input "search" at bounding box center [748, 429] width 184 height 18
type input "kai"
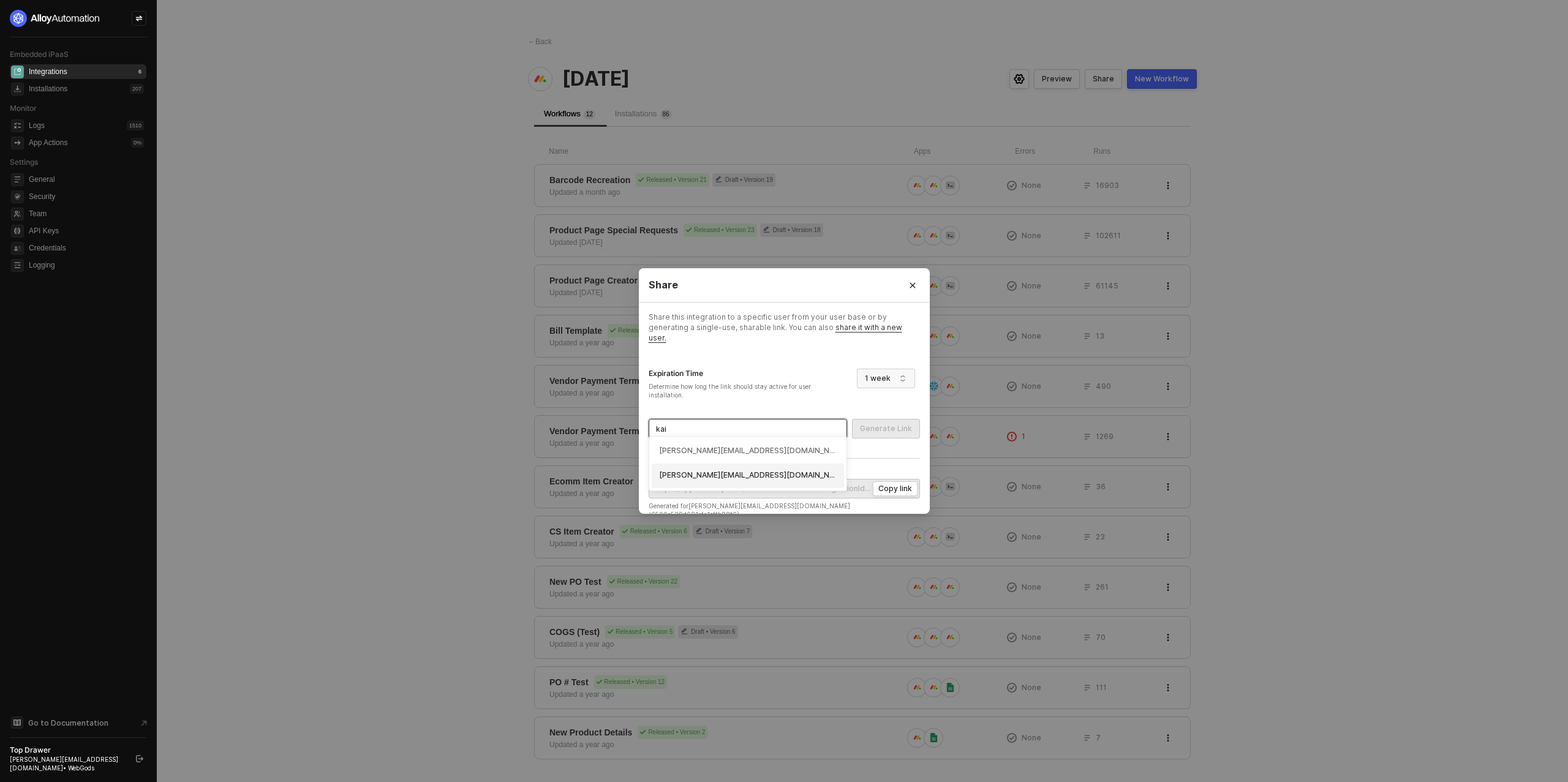
click at [775, 472] on div "ian+kaiwachi@topdrawermerch.com (651db80ed6e4affcf592bc68)" at bounding box center [748, 475] width 178 height 11
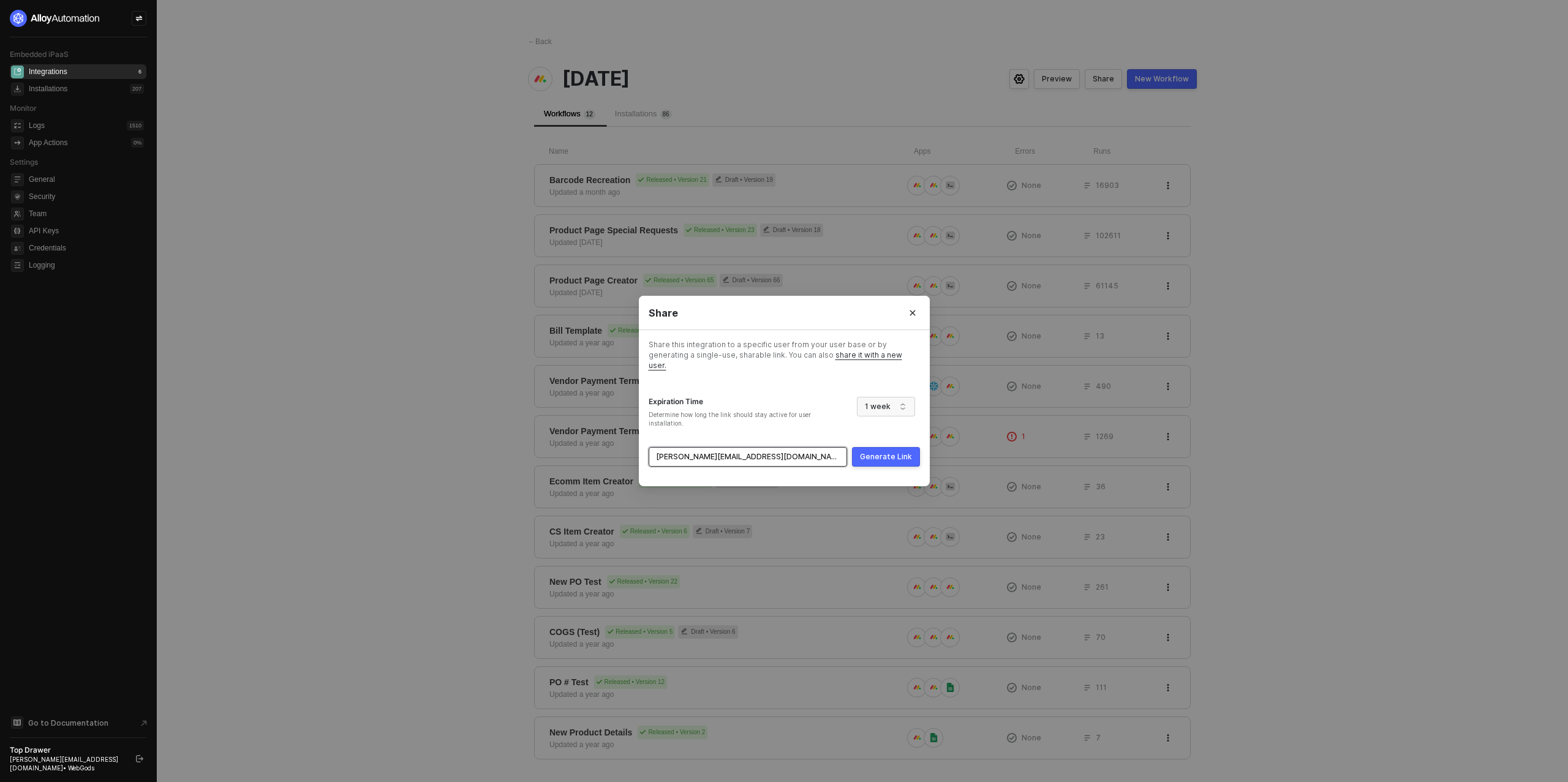
click at [868, 452] on div "Generate Link" at bounding box center [886, 457] width 52 height 10
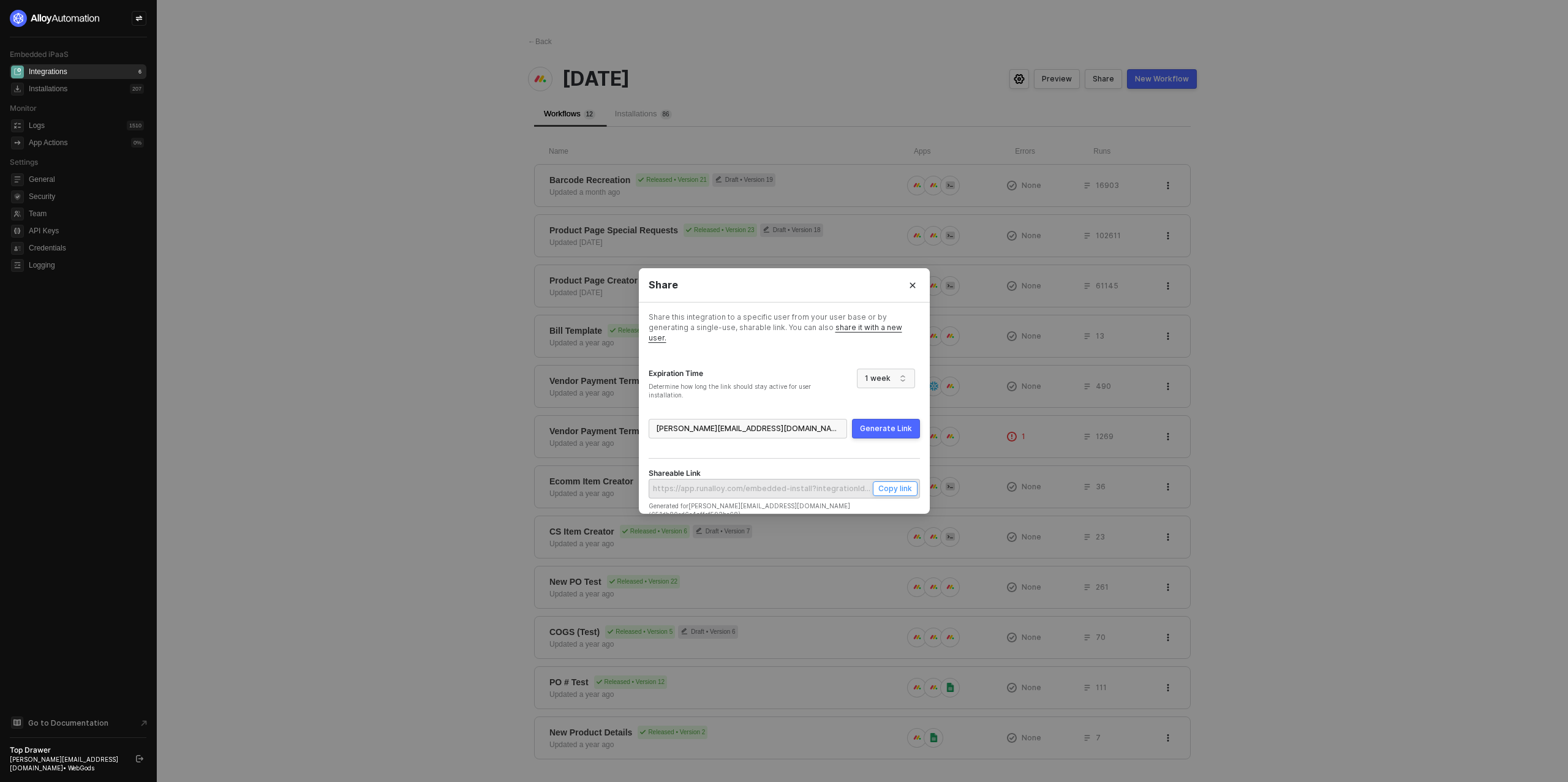
click at [893, 484] on div "Copy link" at bounding box center [895, 488] width 34 height 11
click at [797, 427] on input "search" at bounding box center [748, 429] width 184 height 18
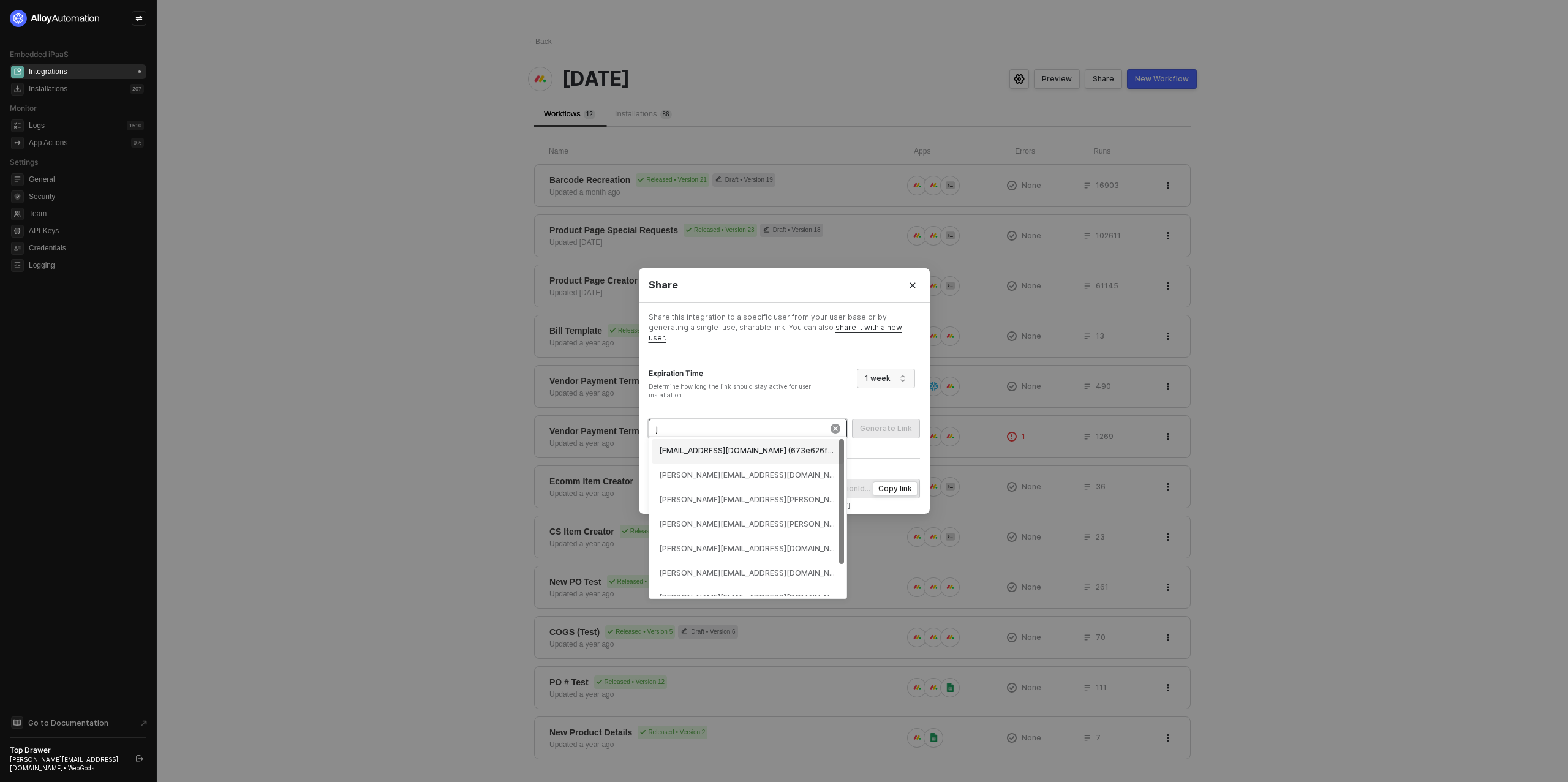
type input "je"
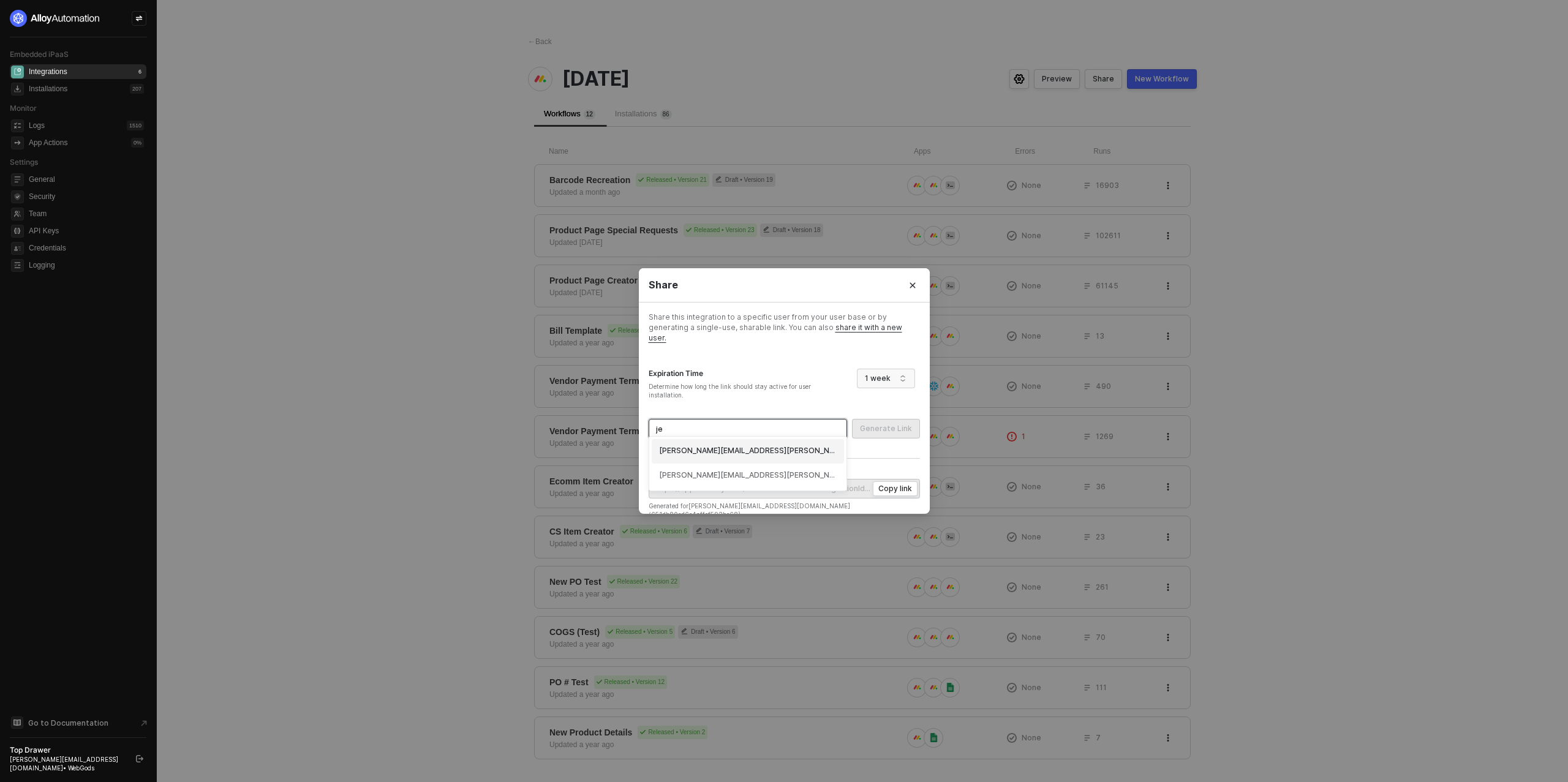
click at [783, 445] on div "Ian+jeeter@topdrawermerch.com (651489dc0f12a7563a7ca112)" at bounding box center [748, 451] width 178 height 11
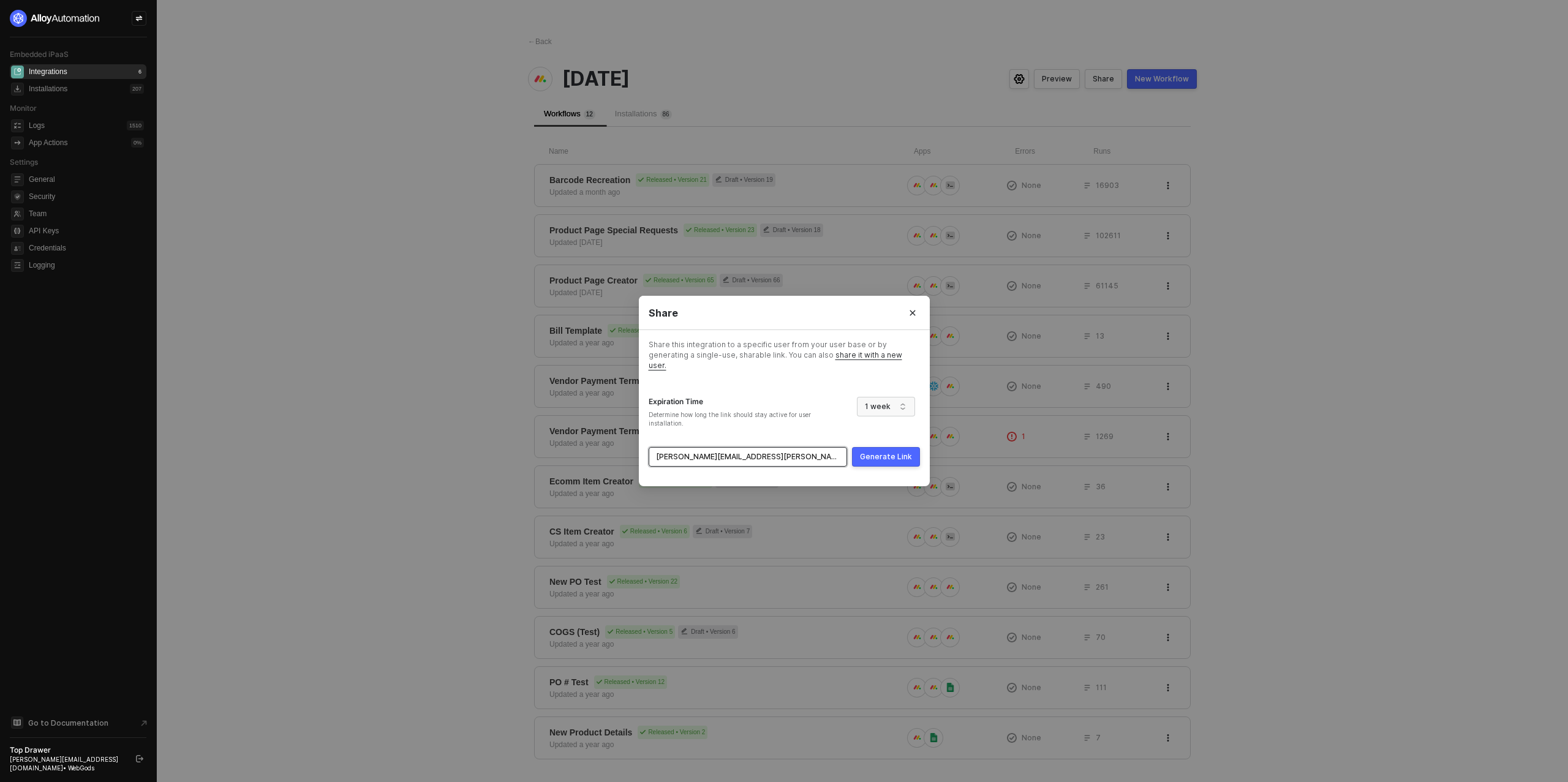
click at [894, 455] on div "Generate Link" at bounding box center [886, 457] width 52 height 10
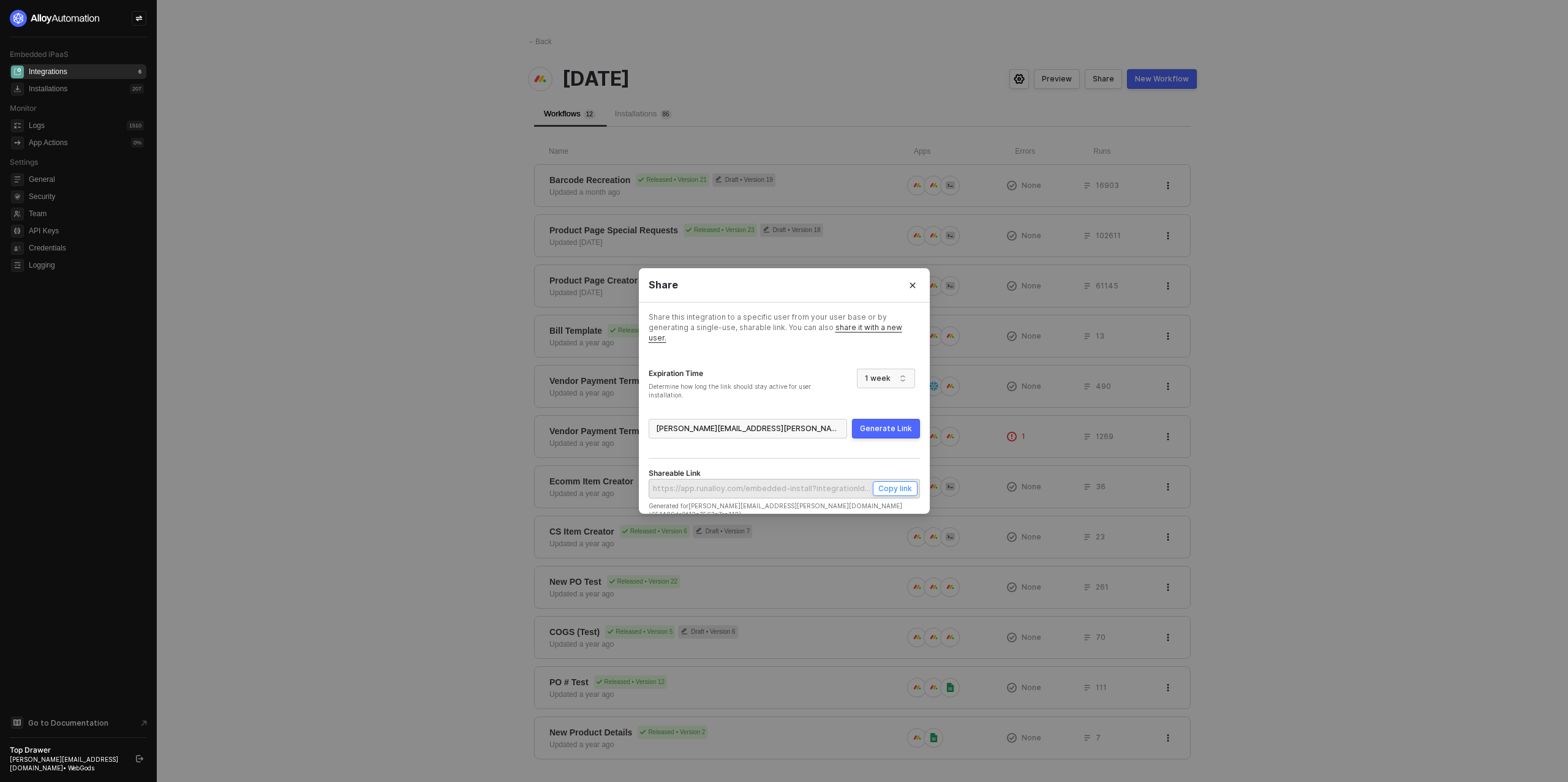
click at [897, 483] on div "Copy link" at bounding box center [895, 488] width 34 height 11
type input "l"
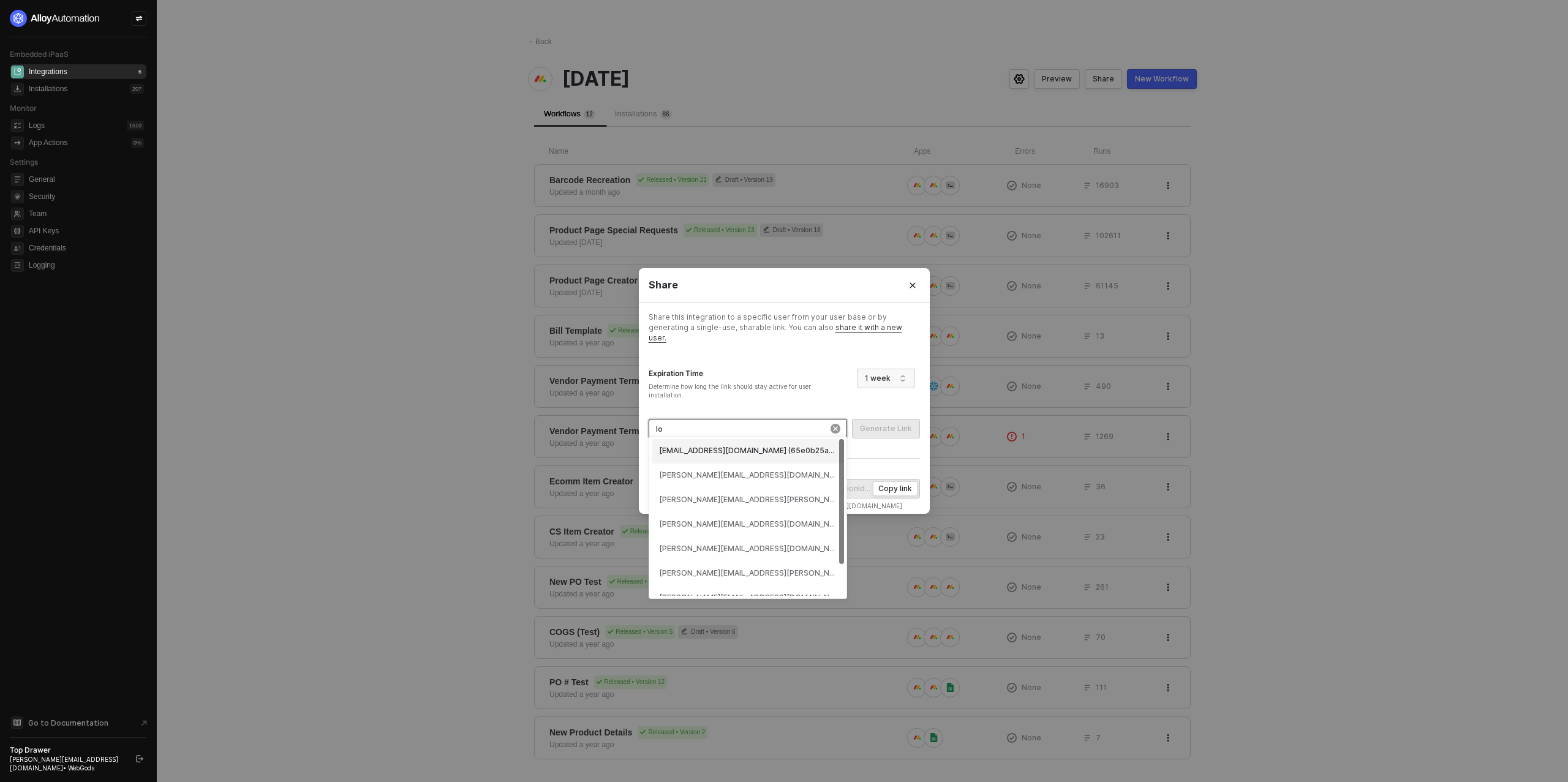
type input "lou"
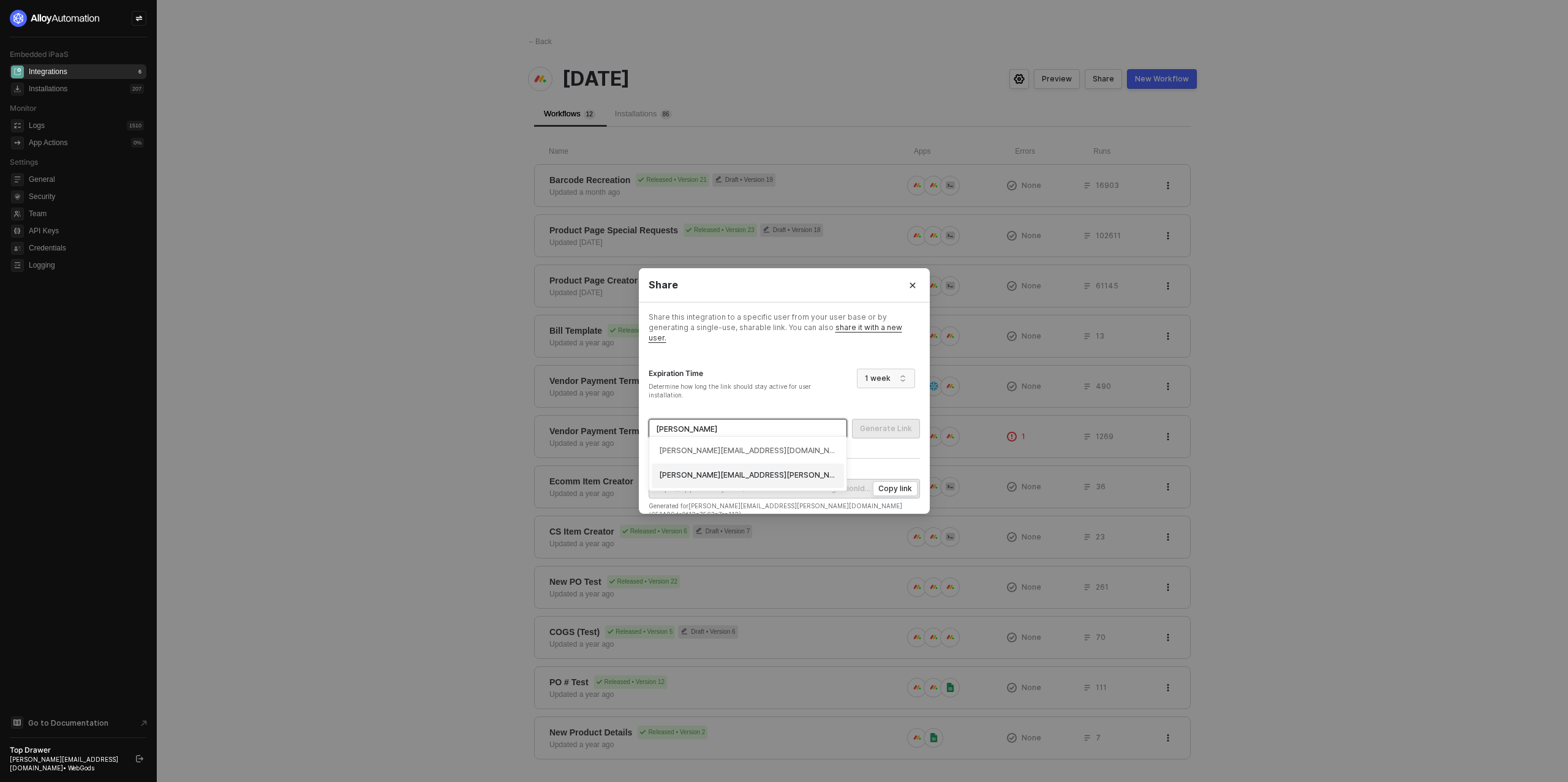
click at [760, 475] on div "ian+louis@topdrawermerch.com (65bd6ae6055d0cc3f0b91c50)" at bounding box center [748, 475] width 178 height 11
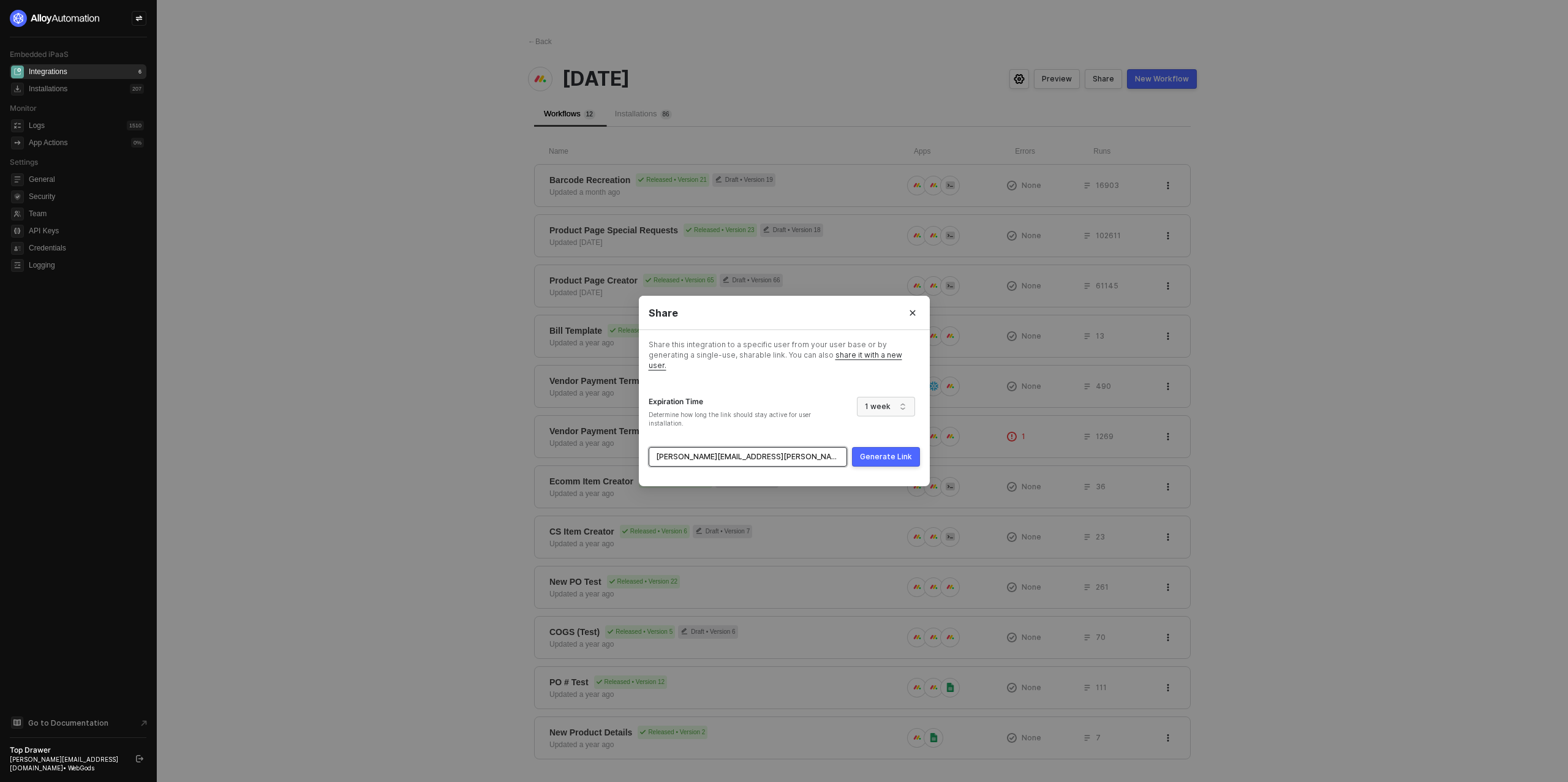
click at [892, 452] on div "Generate Link" at bounding box center [886, 457] width 52 height 10
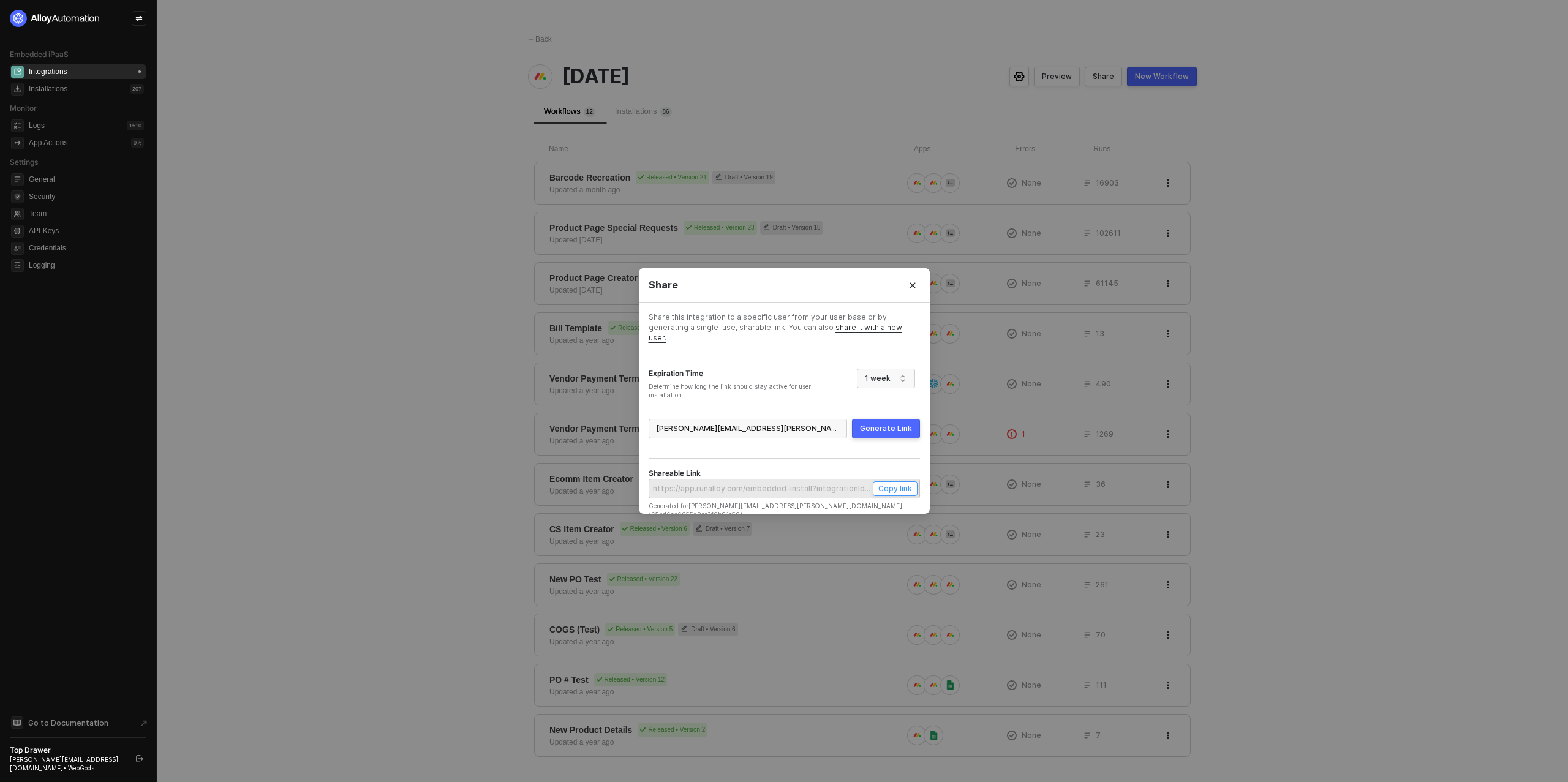
click at [897, 484] on div "Copy link" at bounding box center [895, 488] width 34 height 11
click at [773, 425] on input "search" at bounding box center [748, 429] width 184 height 18
type input "port"
click at [754, 447] on div "ian+porterrobinson@topdrawermerch.com (65316f911c02705cba2b4746)" at bounding box center [748, 451] width 178 height 11
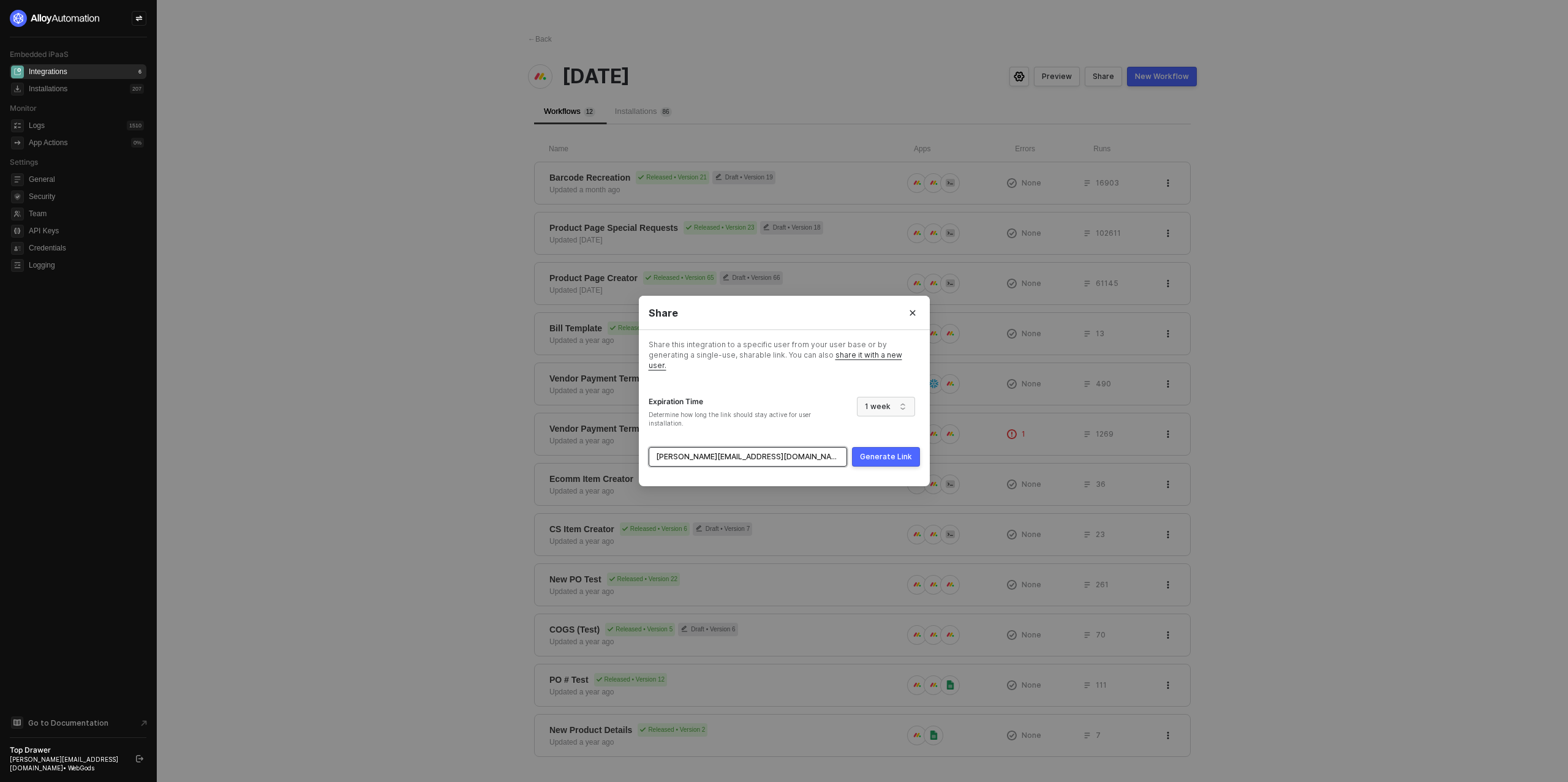
click at [875, 455] on div "Generate Link" at bounding box center [886, 457] width 52 height 10
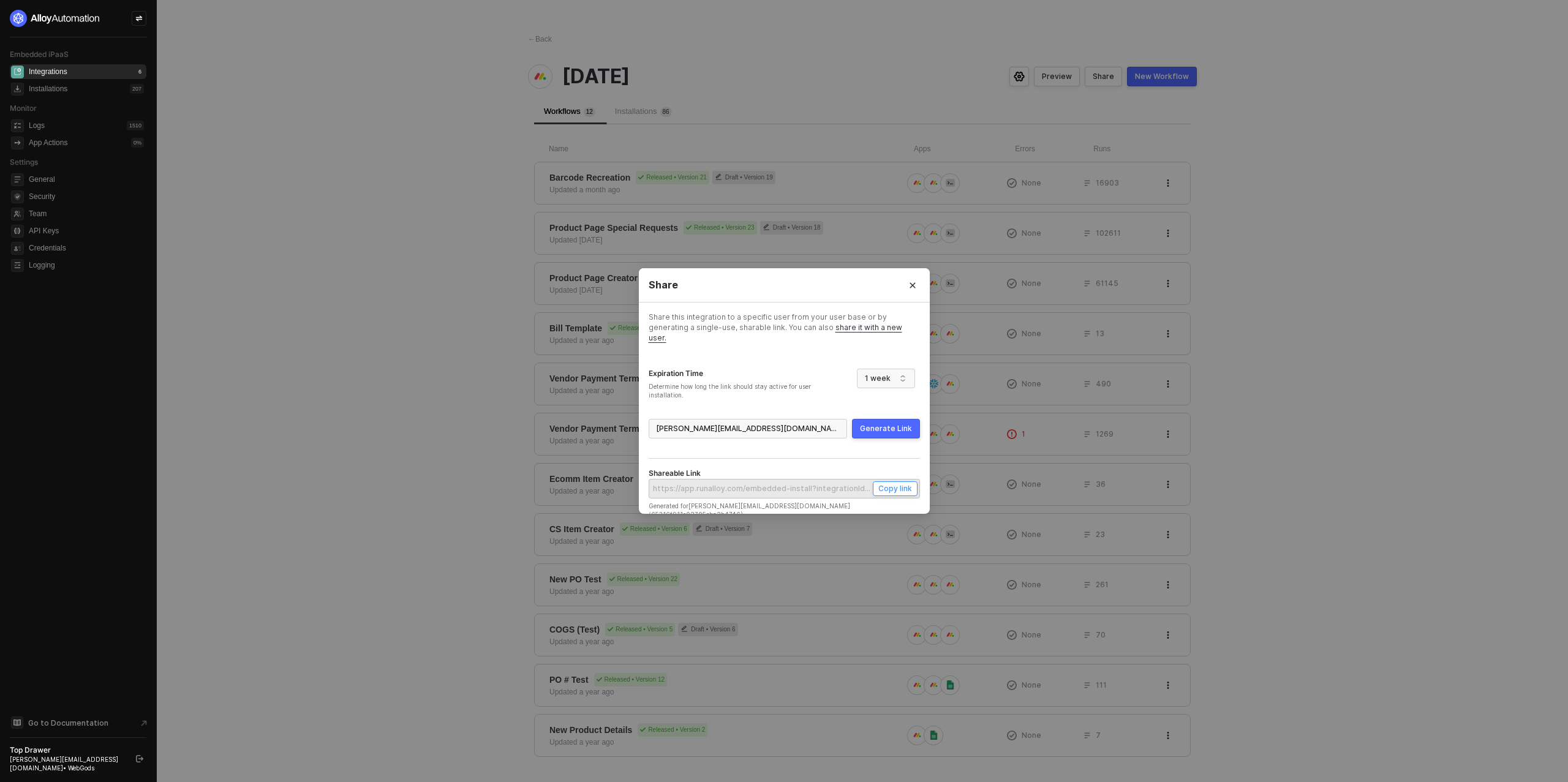
click at [900, 483] on div "Copy link" at bounding box center [895, 488] width 34 height 11
click at [750, 421] on input "search" at bounding box center [748, 429] width 184 height 18
type input "slan"
click at [746, 449] on div "ian+slander@topdrawermerch.com (6511d018891d1d99c5829e6c)" at bounding box center [748, 451] width 178 height 11
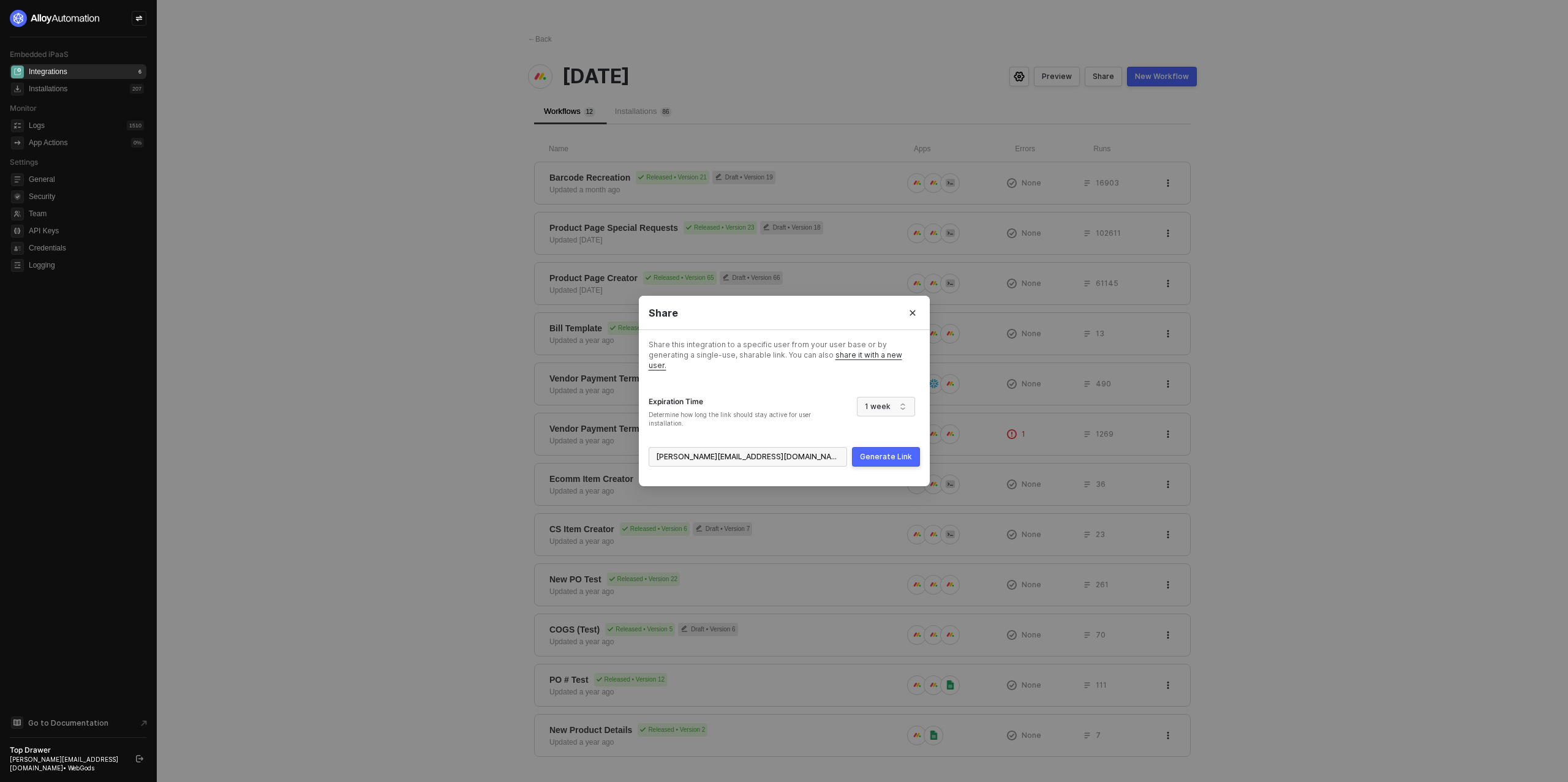
click at [882, 452] on div "Generate Link" at bounding box center [886, 457] width 52 height 10
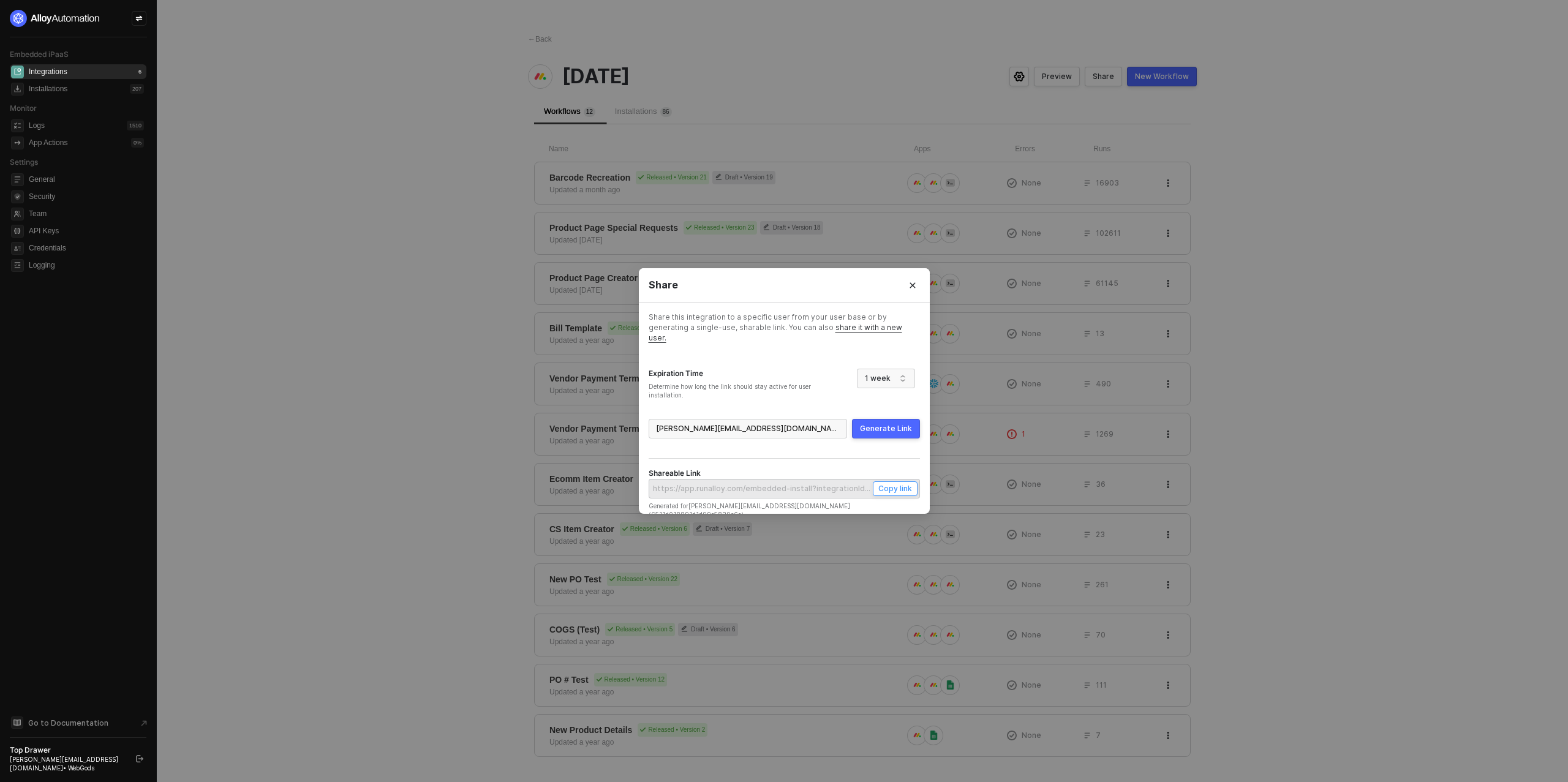
click at [896, 483] on div "Copy link" at bounding box center [895, 488] width 34 height 11
